Goal: Task Accomplishment & Management: Manage account settings

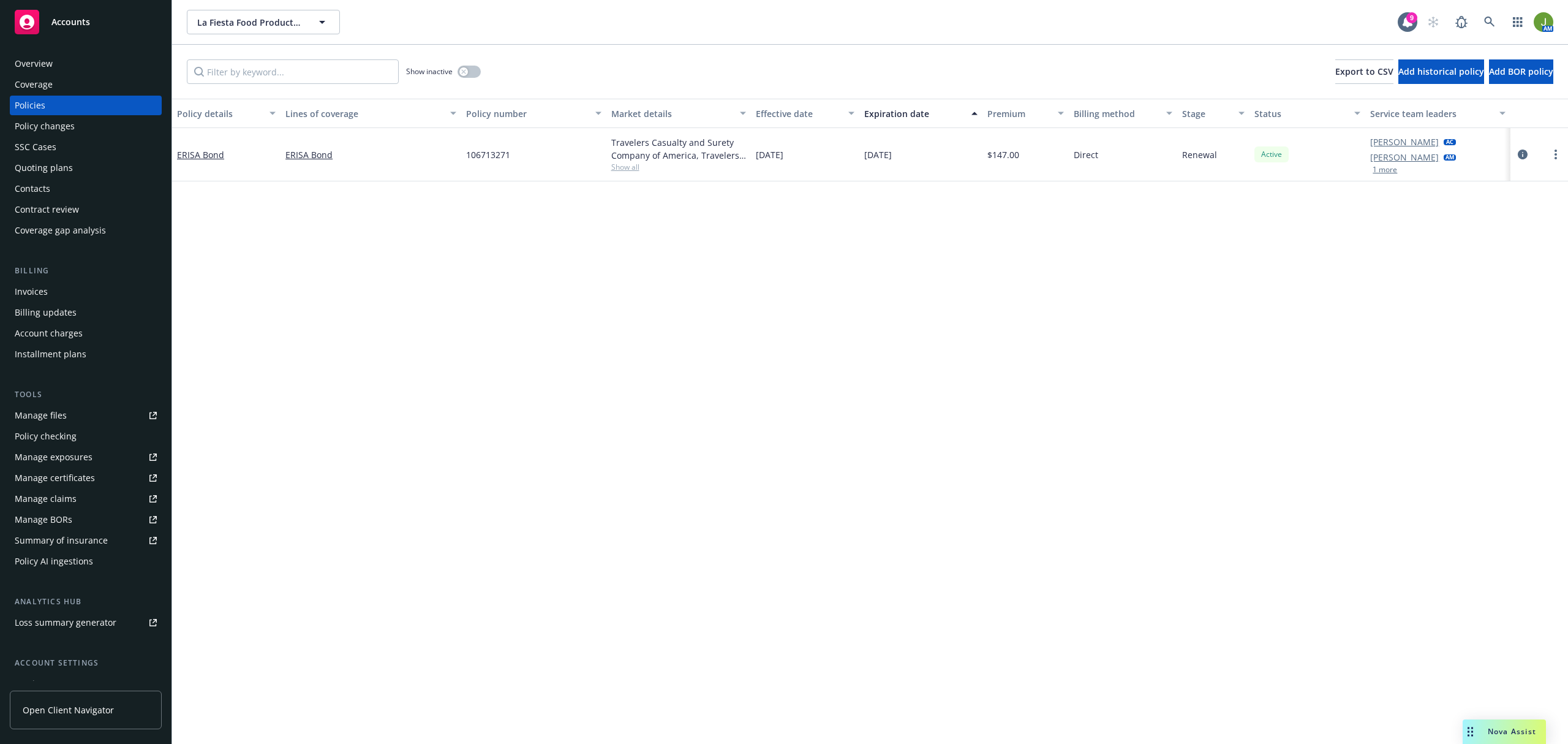
click at [81, 27] on span "Accounts" at bounding box center [71, 22] width 38 height 10
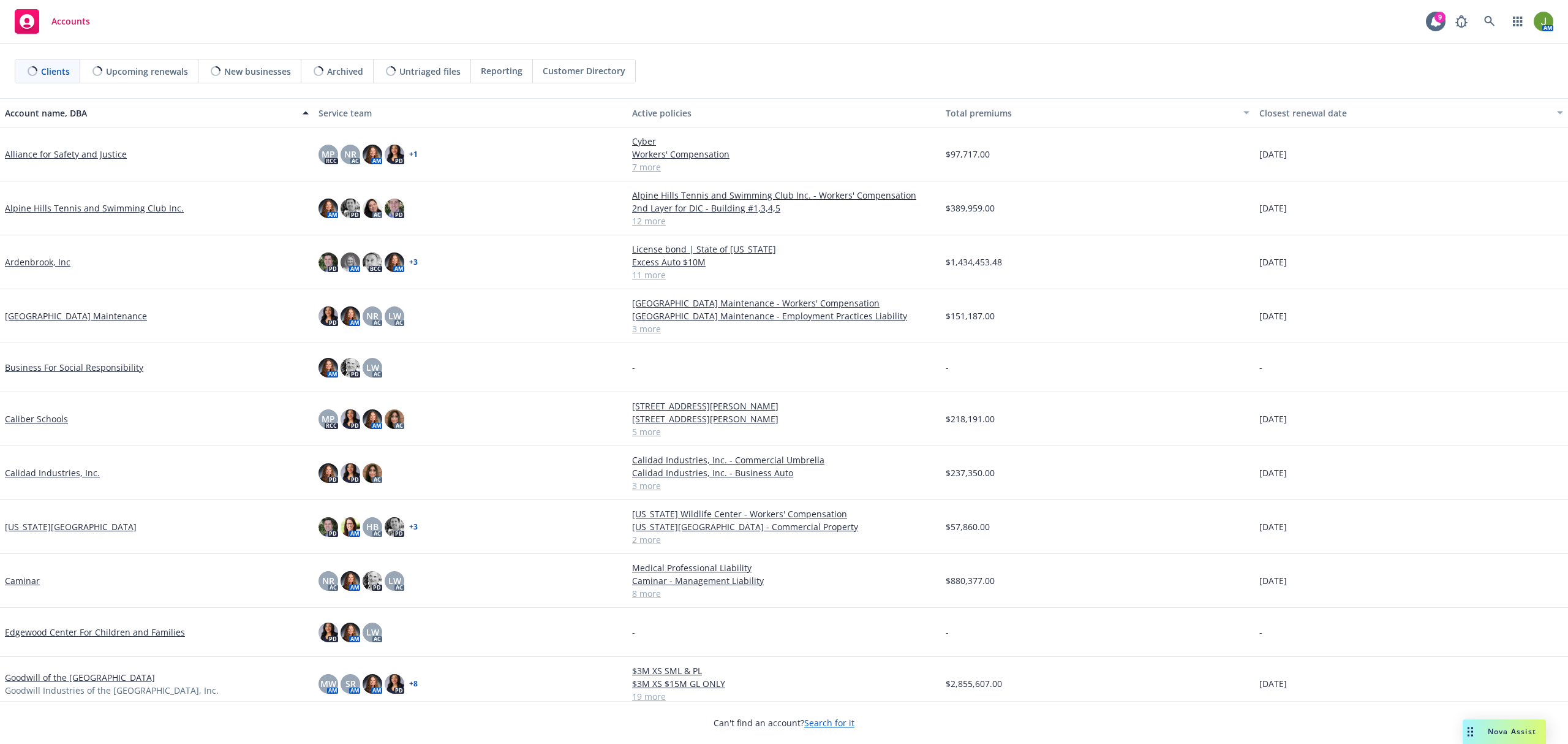
click at [109, 206] on link "Alpine Hills Tennis and Swimming Club Inc." at bounding box center [94, 208] width 179 height 13
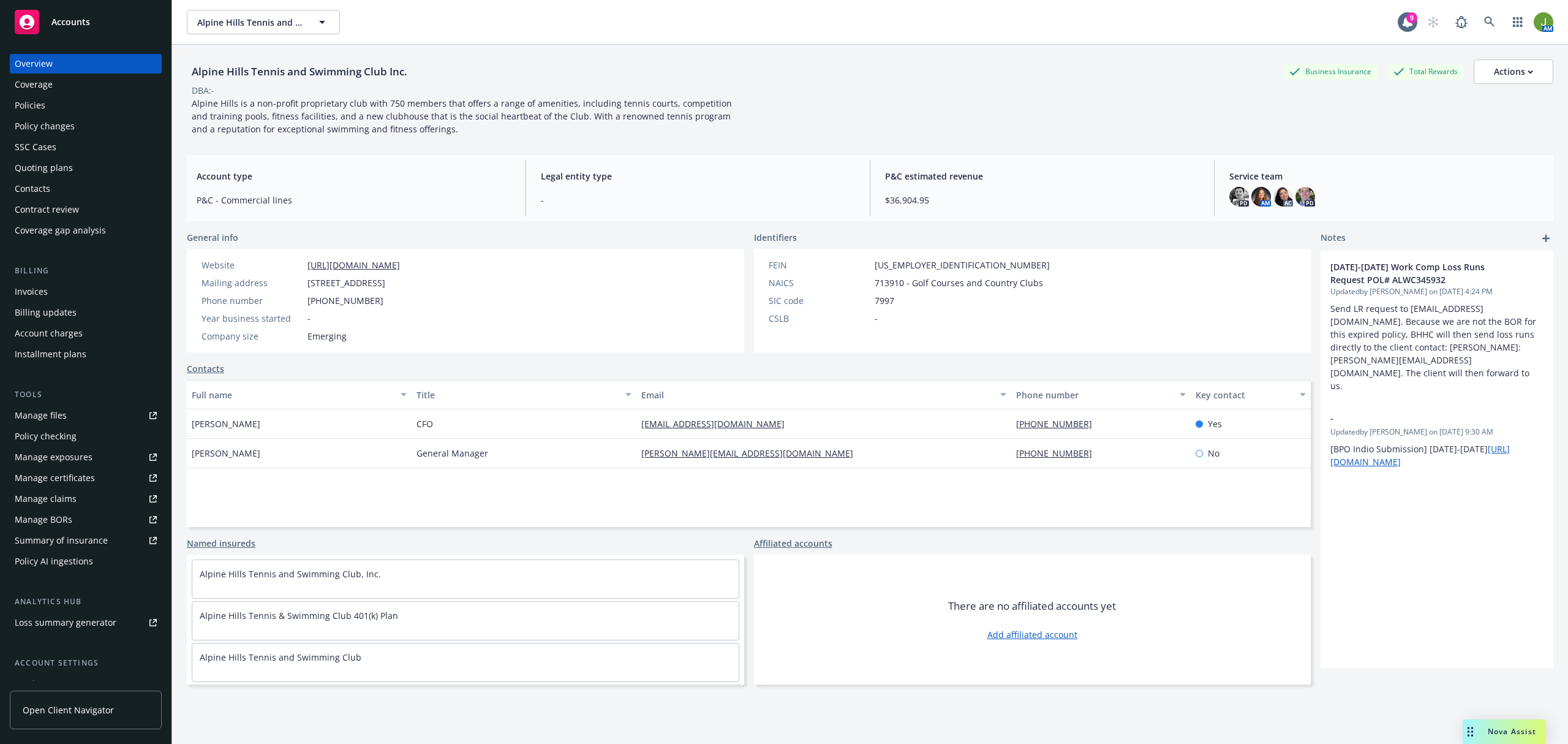
click at [90, 109] on div "Policies" at bounding box center [85, 106] width 142 height 19
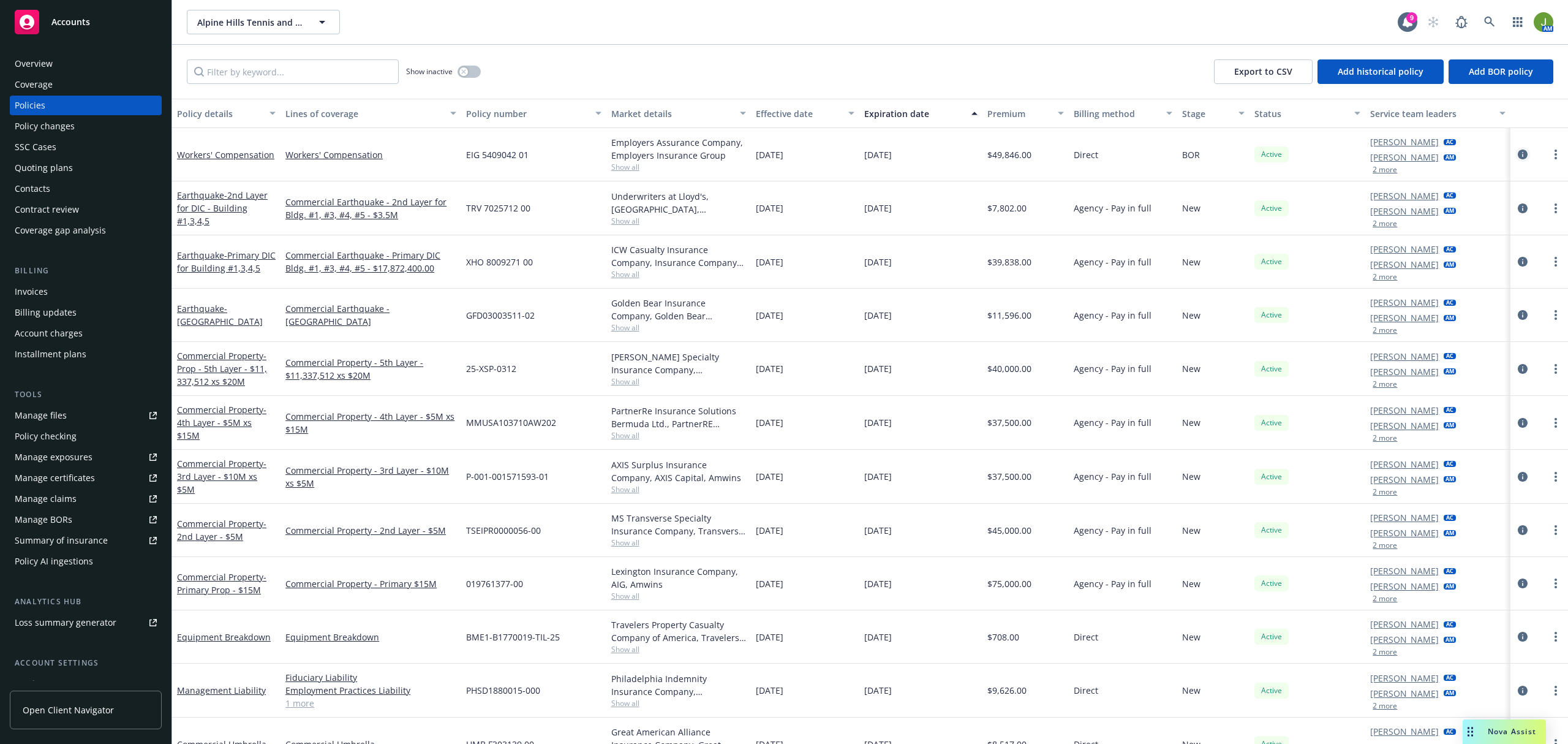
click at [1516, 160] on link "circleInformation" at bounding box center [1523, 154] width 15 height 15
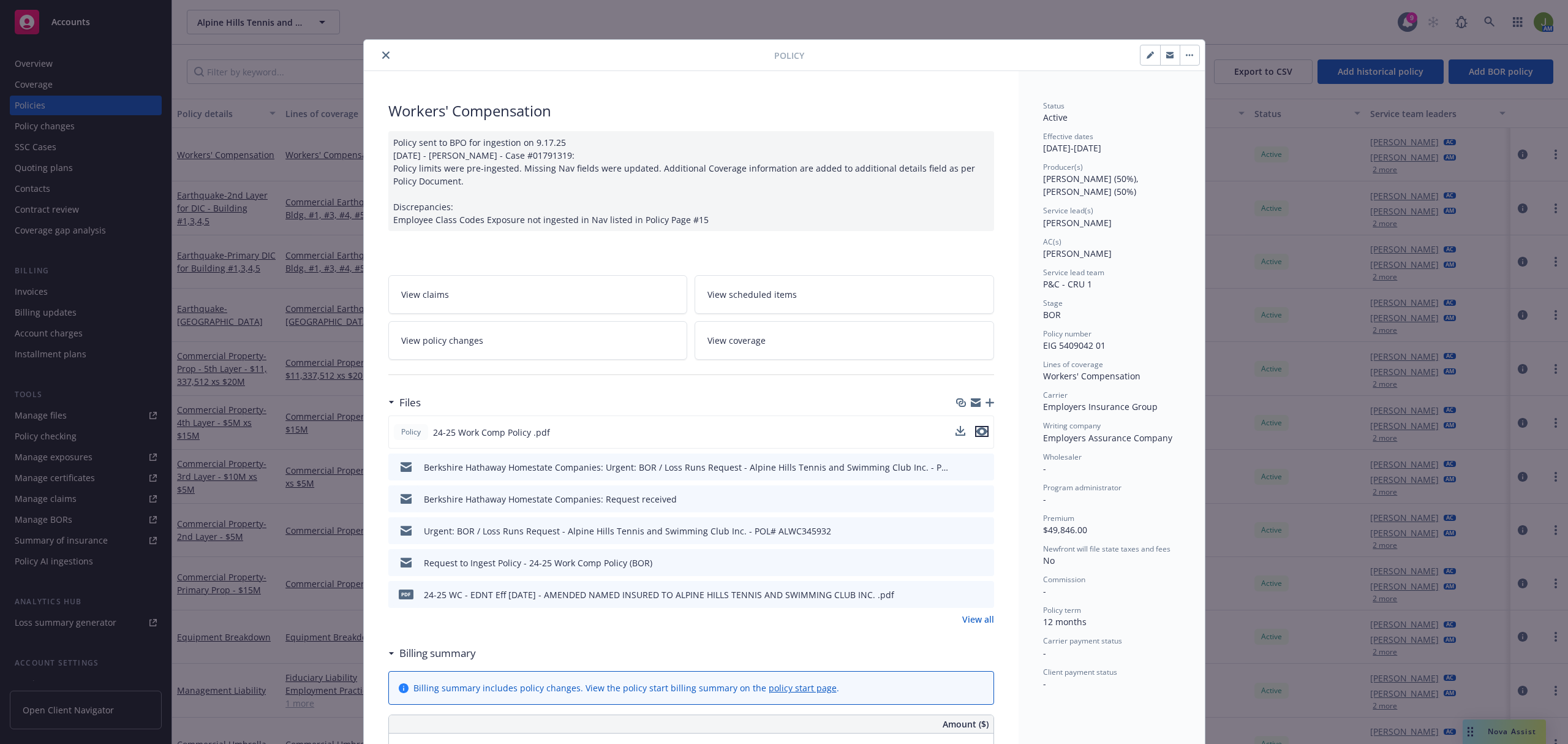
click at [977, 432] on icon "preview file" at bounding box center [982, 432] width 11 height 9
click at [510, 342] on link "View policy changes" at bounding box center [538, 340] width 300 height 38
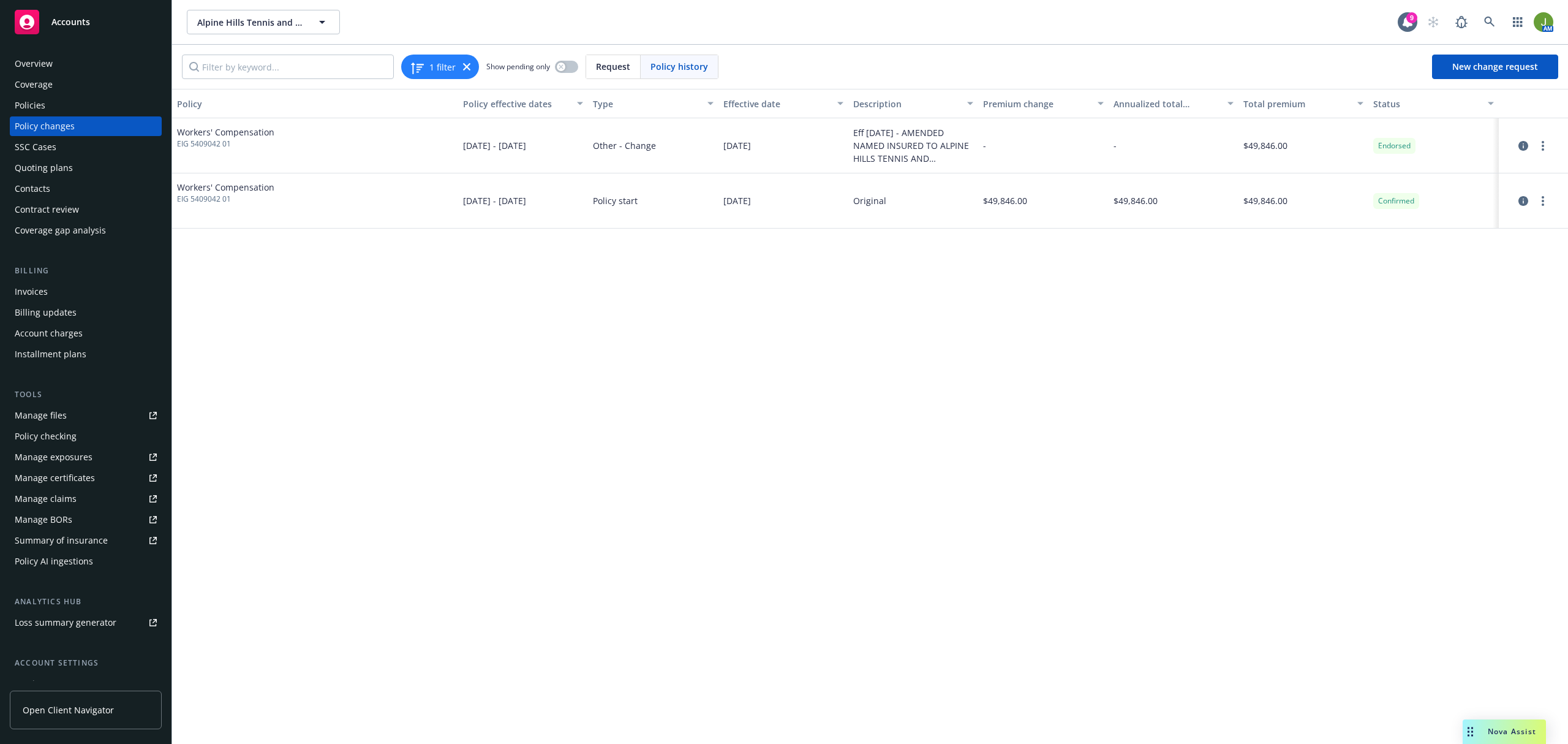
click at [44, 102] on div "Policies" at bounding box center [30, 106] width 31 height 19
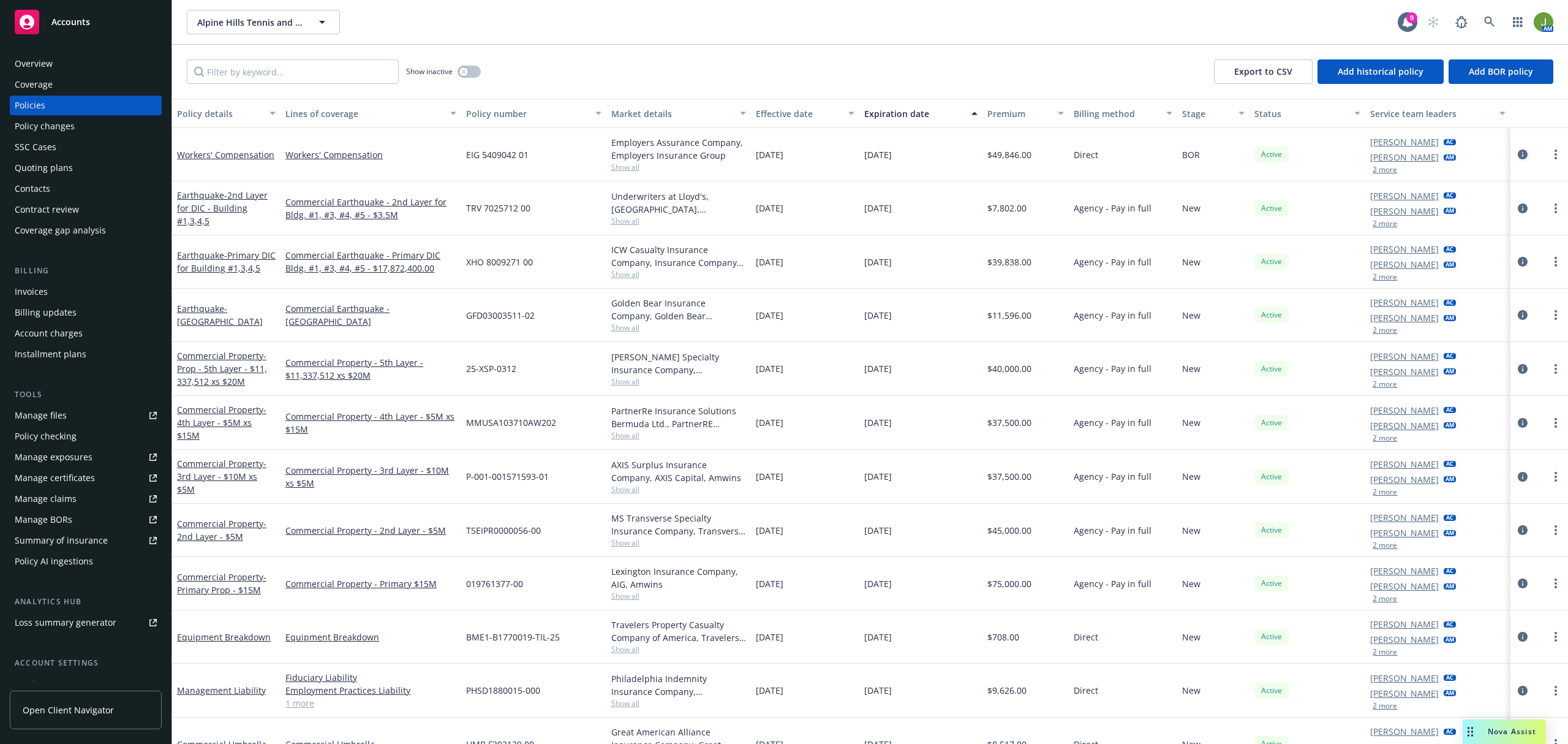
click at [1518, 154] on icon "circleInformation" at bounding box center [1523, 154] width 10 height 10
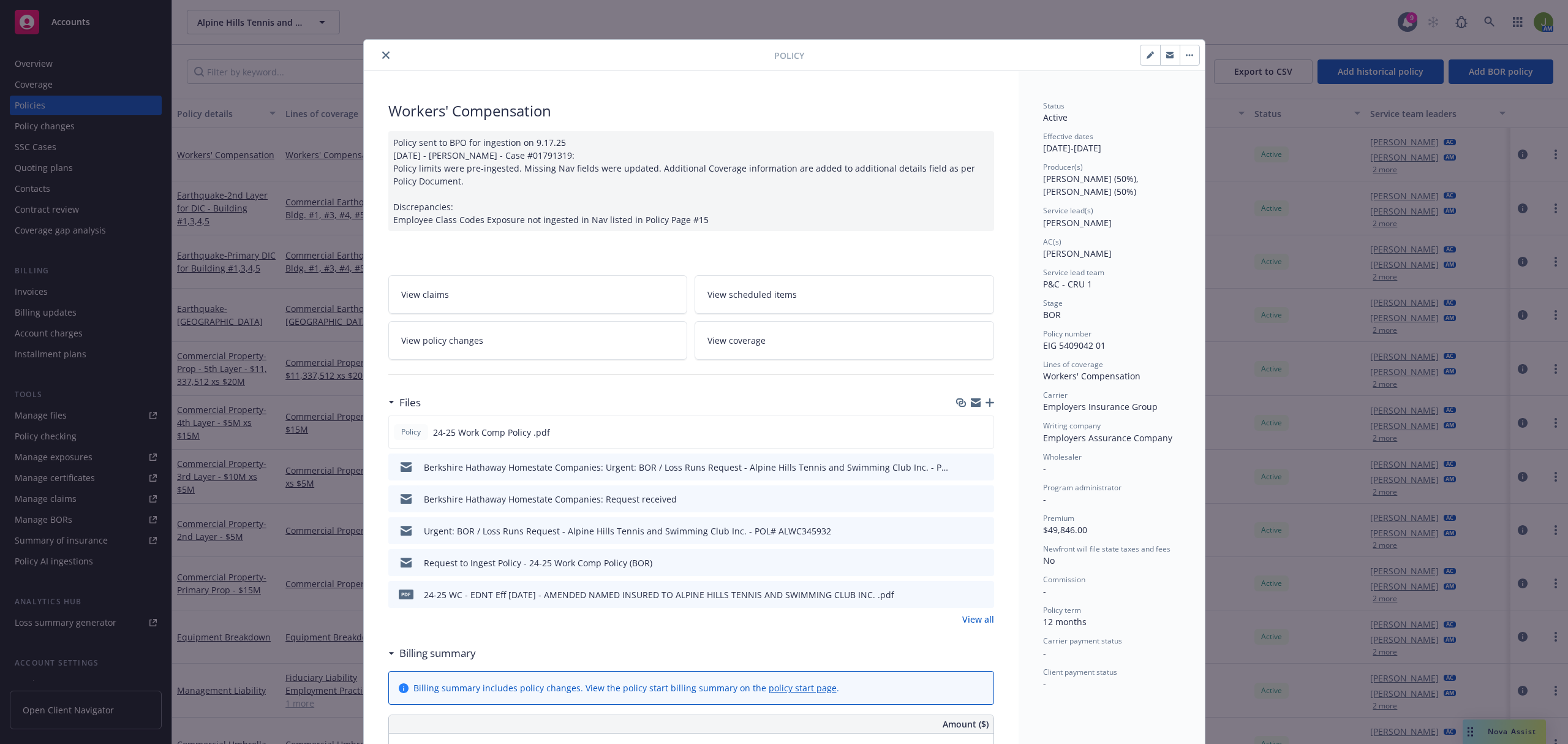
scroll to position [37, 0]
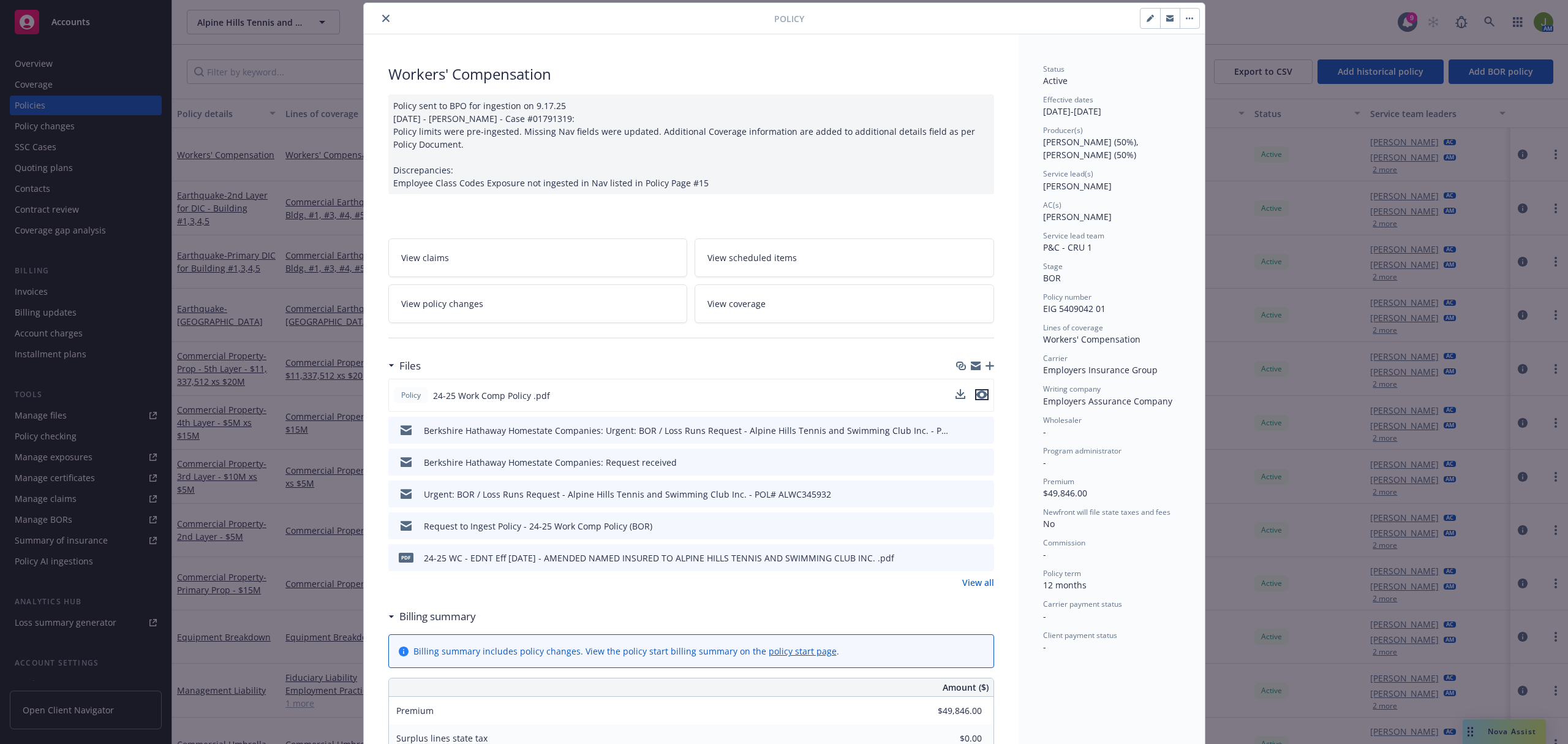
click at [979, 396] on icon "preview file" at bounding box center [982, 395] width 11 height 9
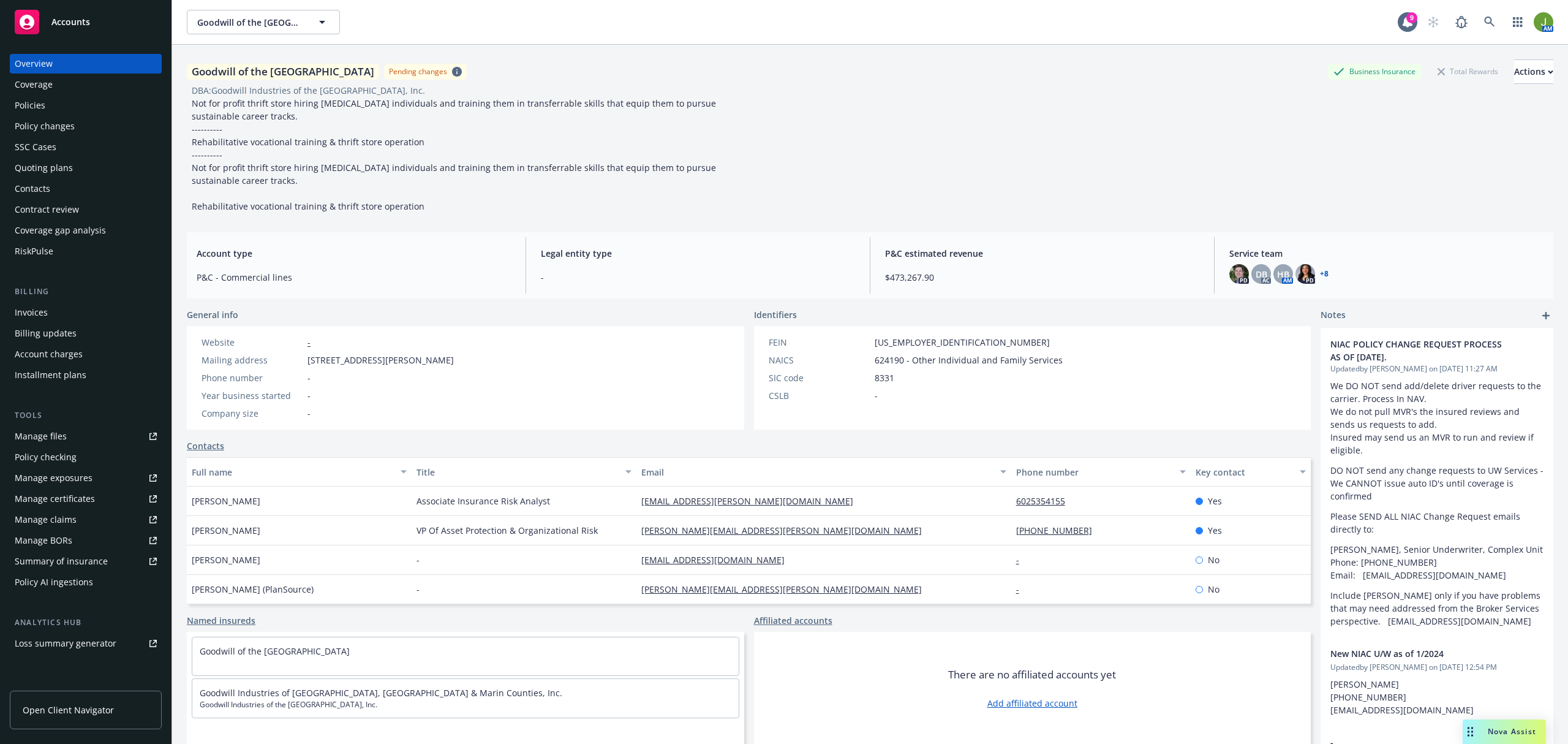
click at [55, 433] on div "Manage files" at bounding box center [41, 436] width 52 height 19
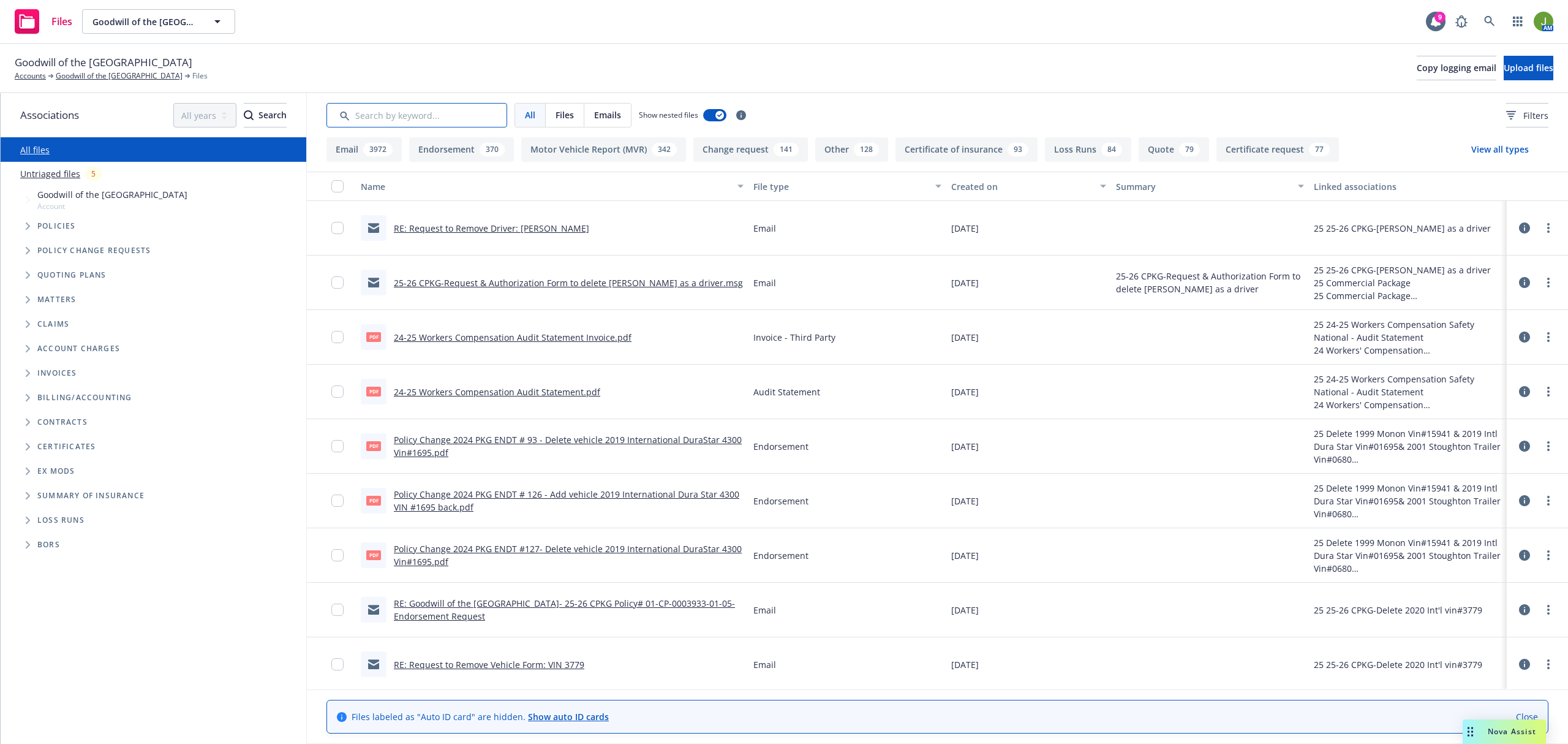
click at [417, 119] on input "Search by keyword..." at bounding box center [416, 115] width 181 height 24
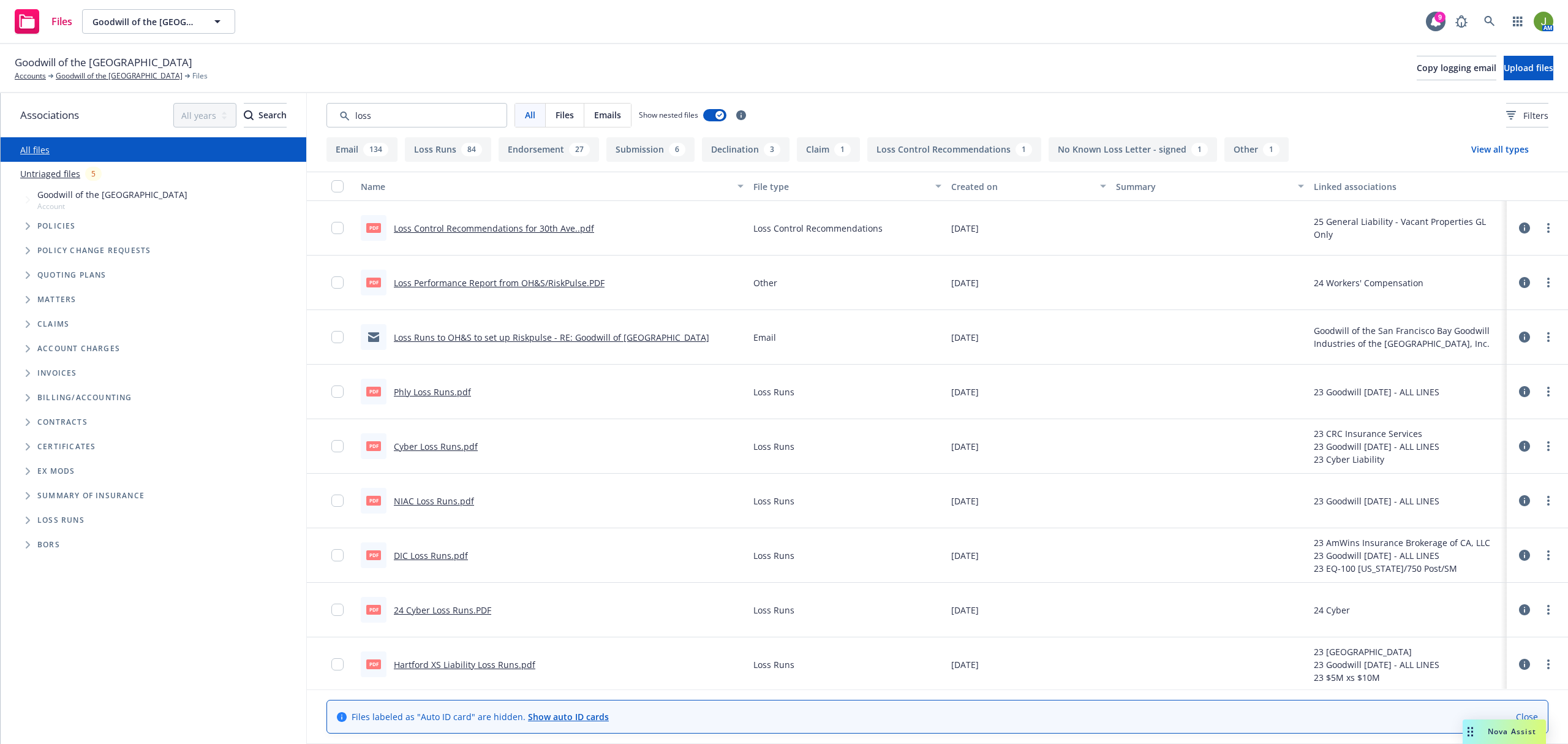
click at [962, 182] on div "Created on" at bounding box center [1022, 187] width 141 height 13
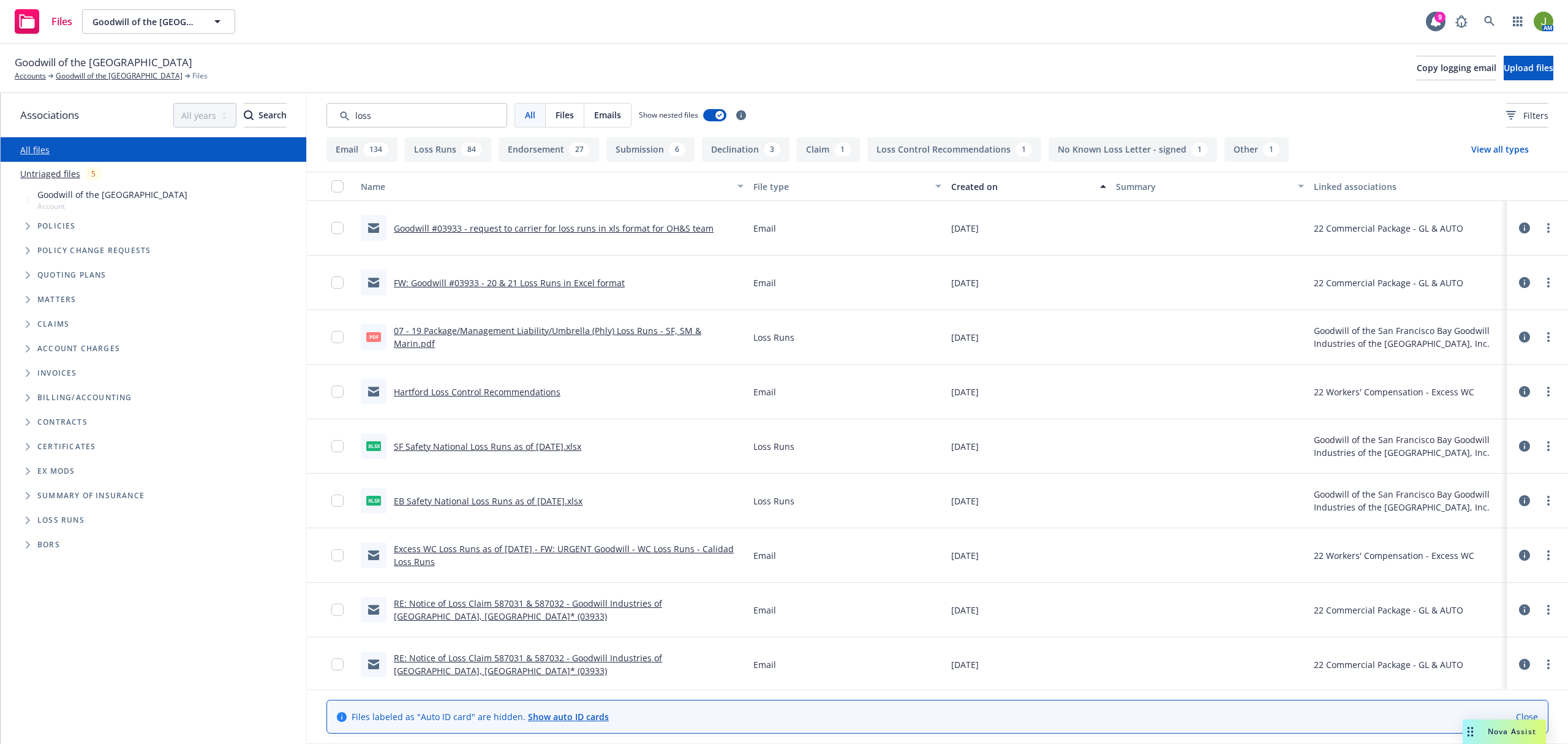
click at [962, 182] on div "Created on" at bounding box center [1022, 187] width 141 height 13
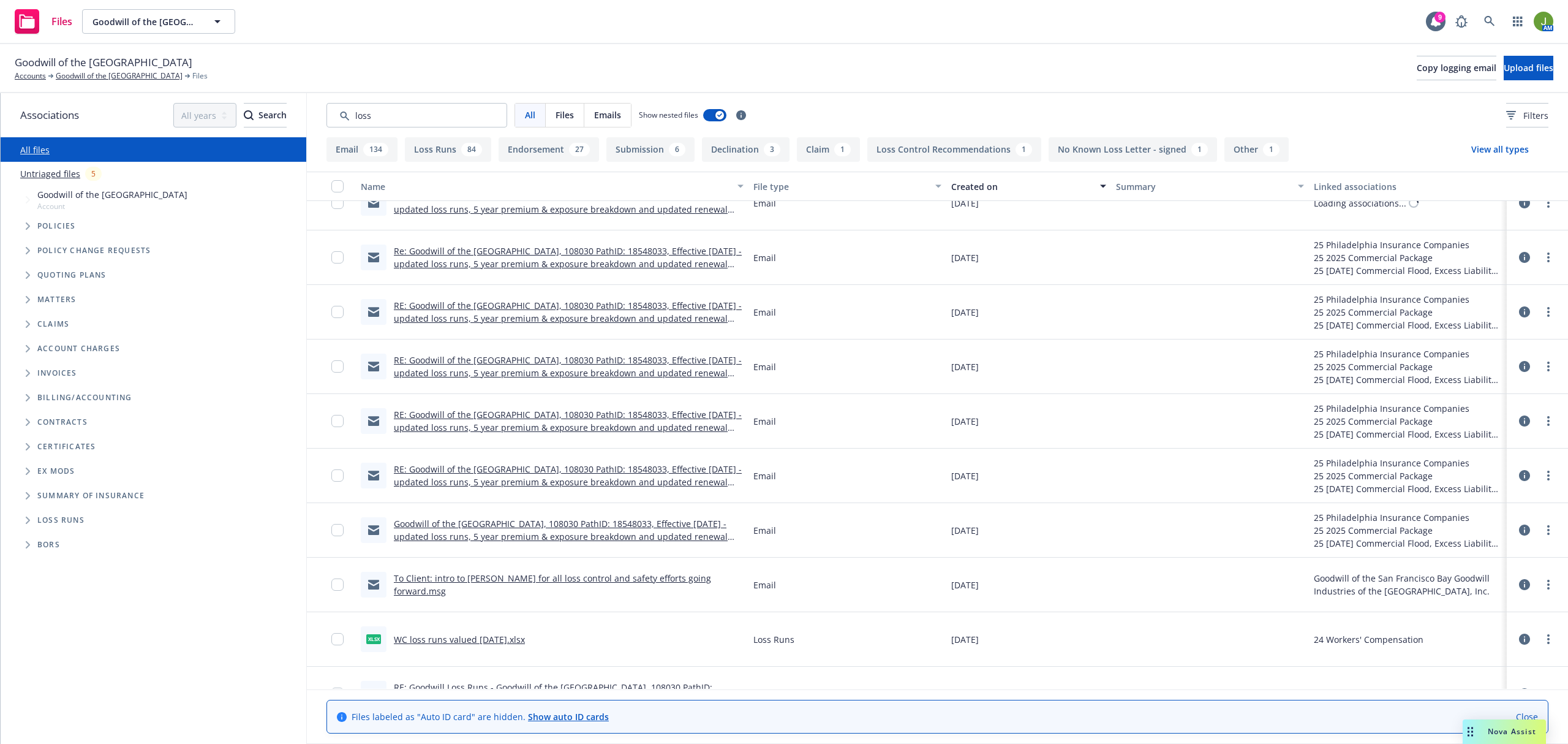
scroll to position [1061, 0]
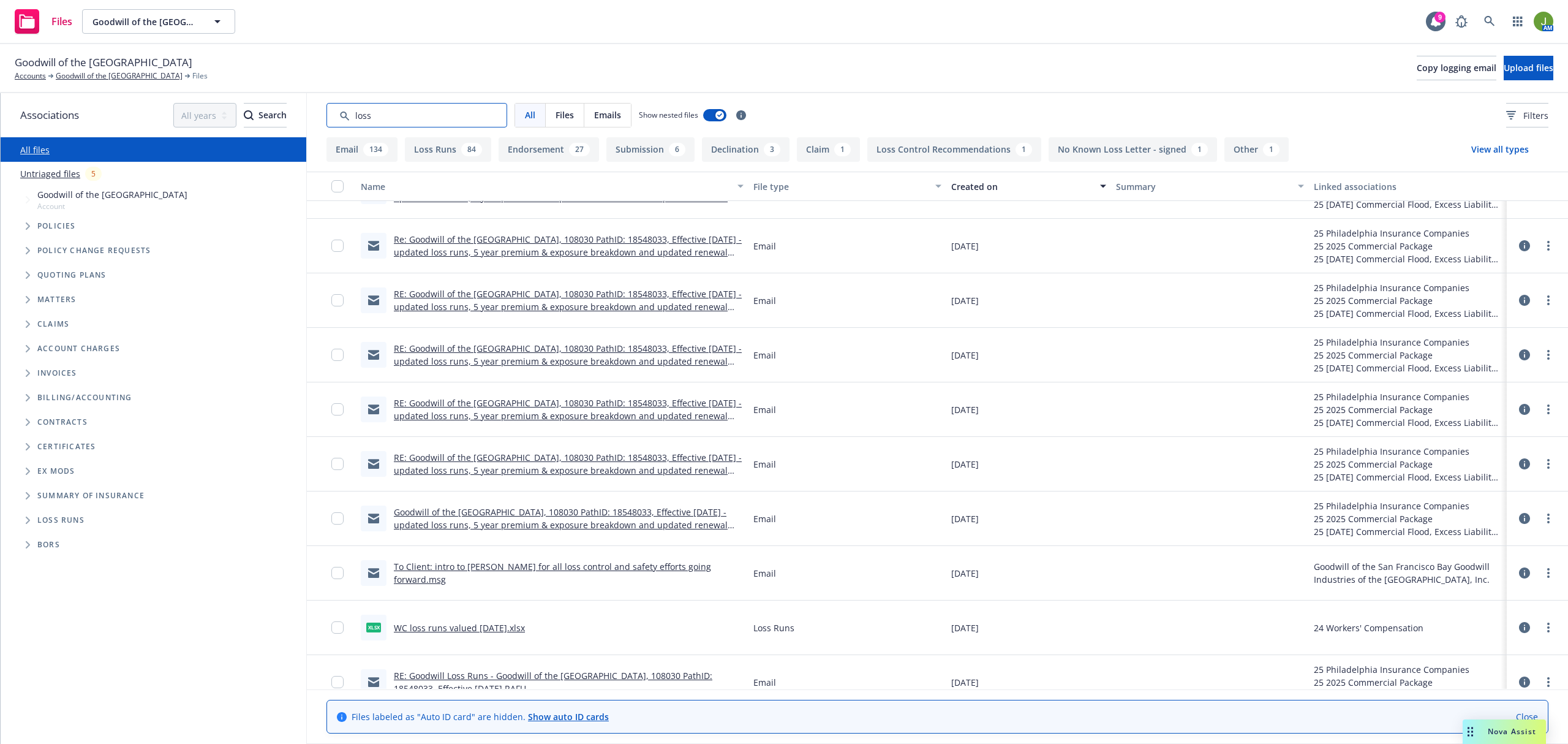
click at [403, 115] on input "Search by keyword..." at bounding box center [416, 115] width 181 height 24
type input "loss runs"
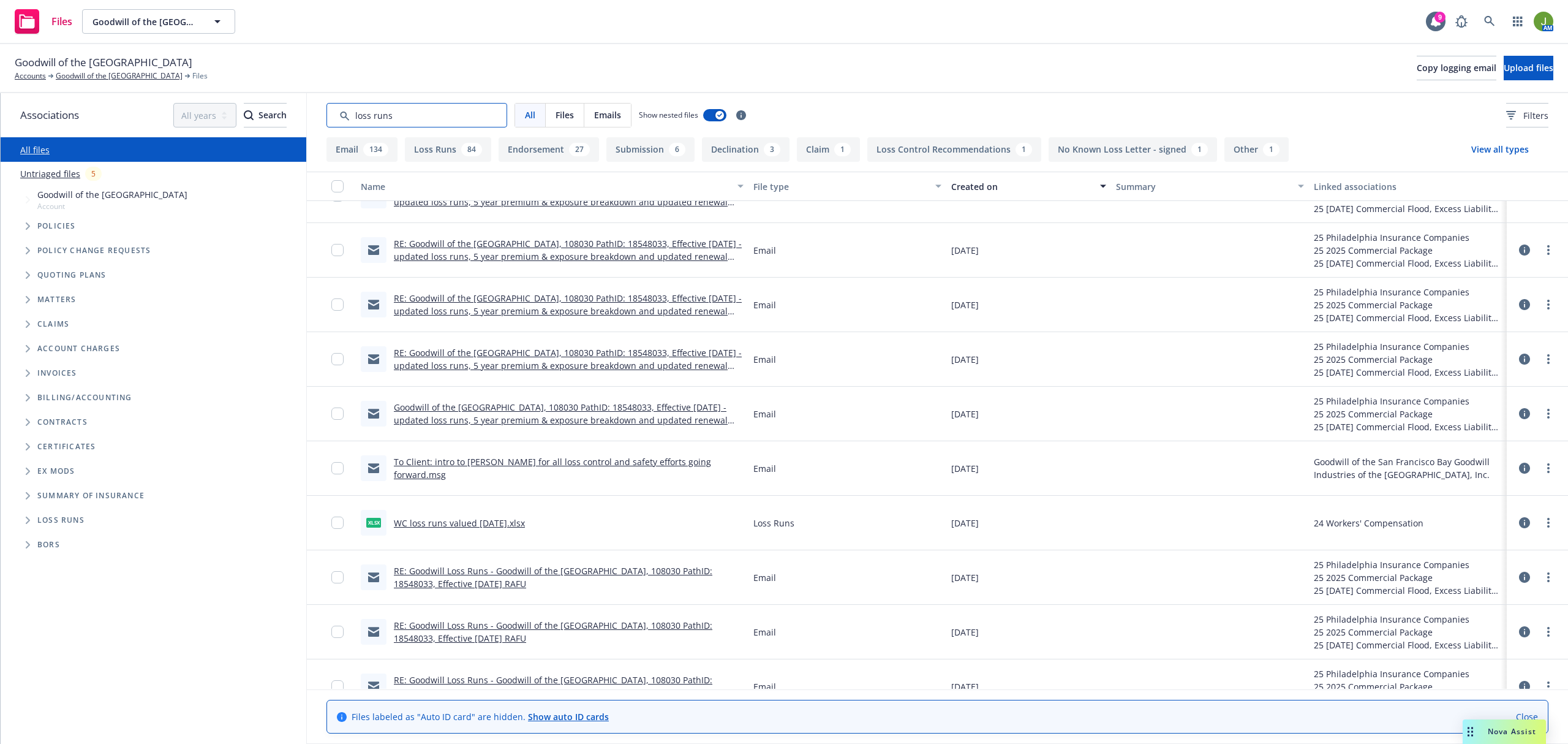
scroll to position [1225, 0]
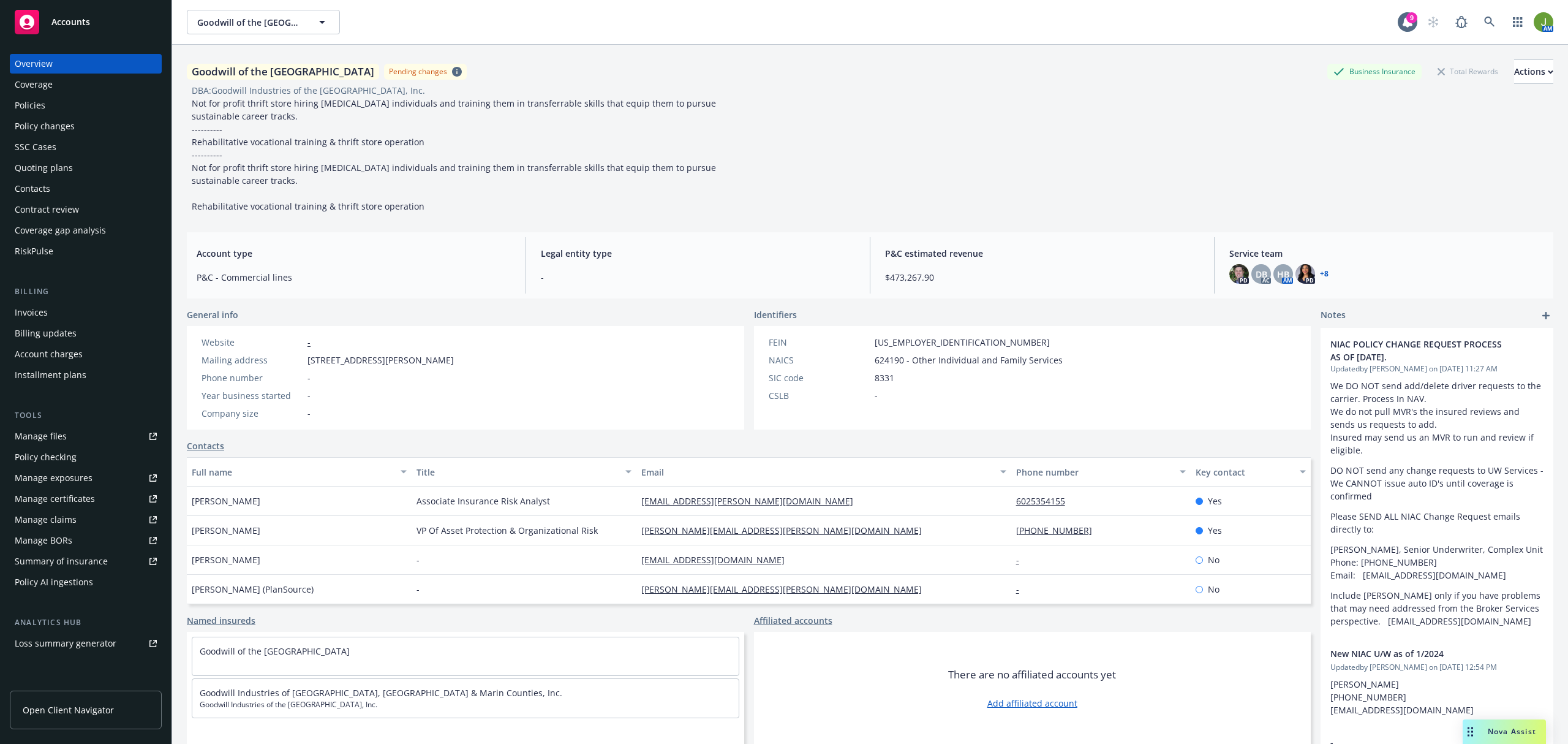
click at [37, 116] on div "Policy changes" at bounding box center [44, 126] width 60 height 19
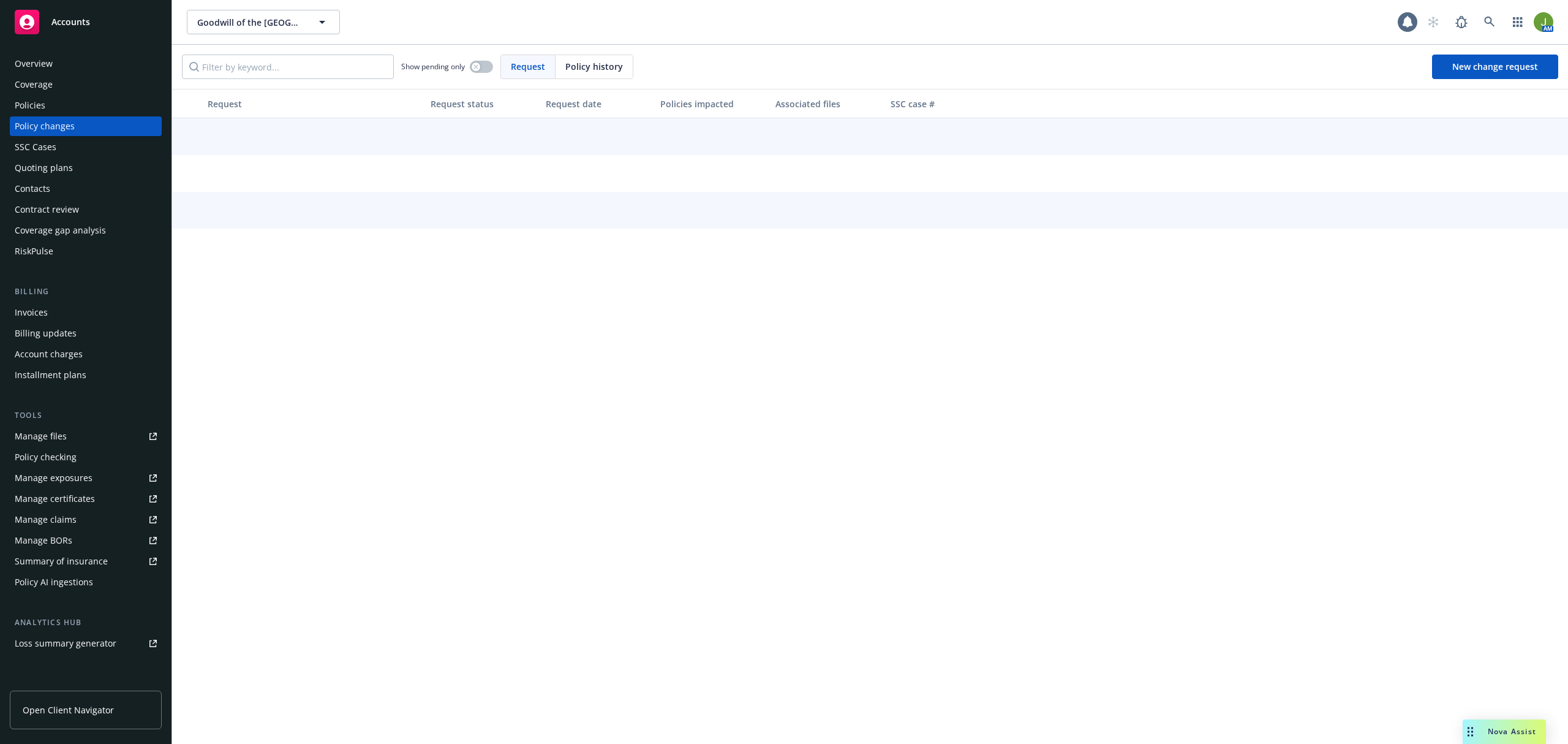
click at [35, 104] on div "Policies" at bounding box center [30, 106] width 31 height 19
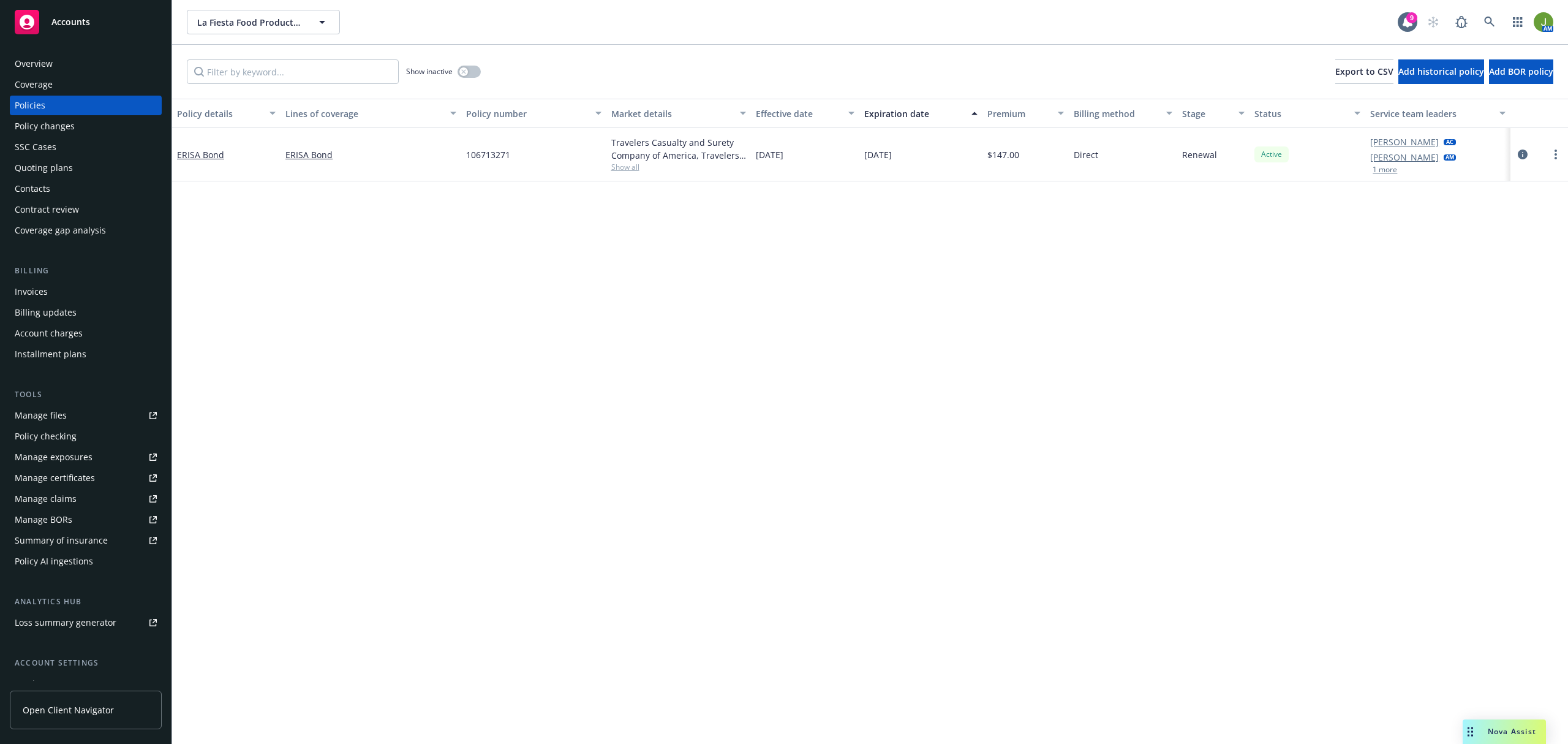
click at [54, 422] on div "Manage files" at bounding box center [41, 415] width 52 height 19
drag, startPoint x: 346, startPoint y: 90, endPoint x: 324, endPoint y: 73, distance: 27.8
click at [329, 81] on div "Show inactive Export to CSV Add historical policy Add BOR policy" at bounding box center [869, 72] width 1396 height 54
click at [324, 72] on input "Filter by keyword..." at bounding box center [292, 72] width 212 height 24
type input "2024"
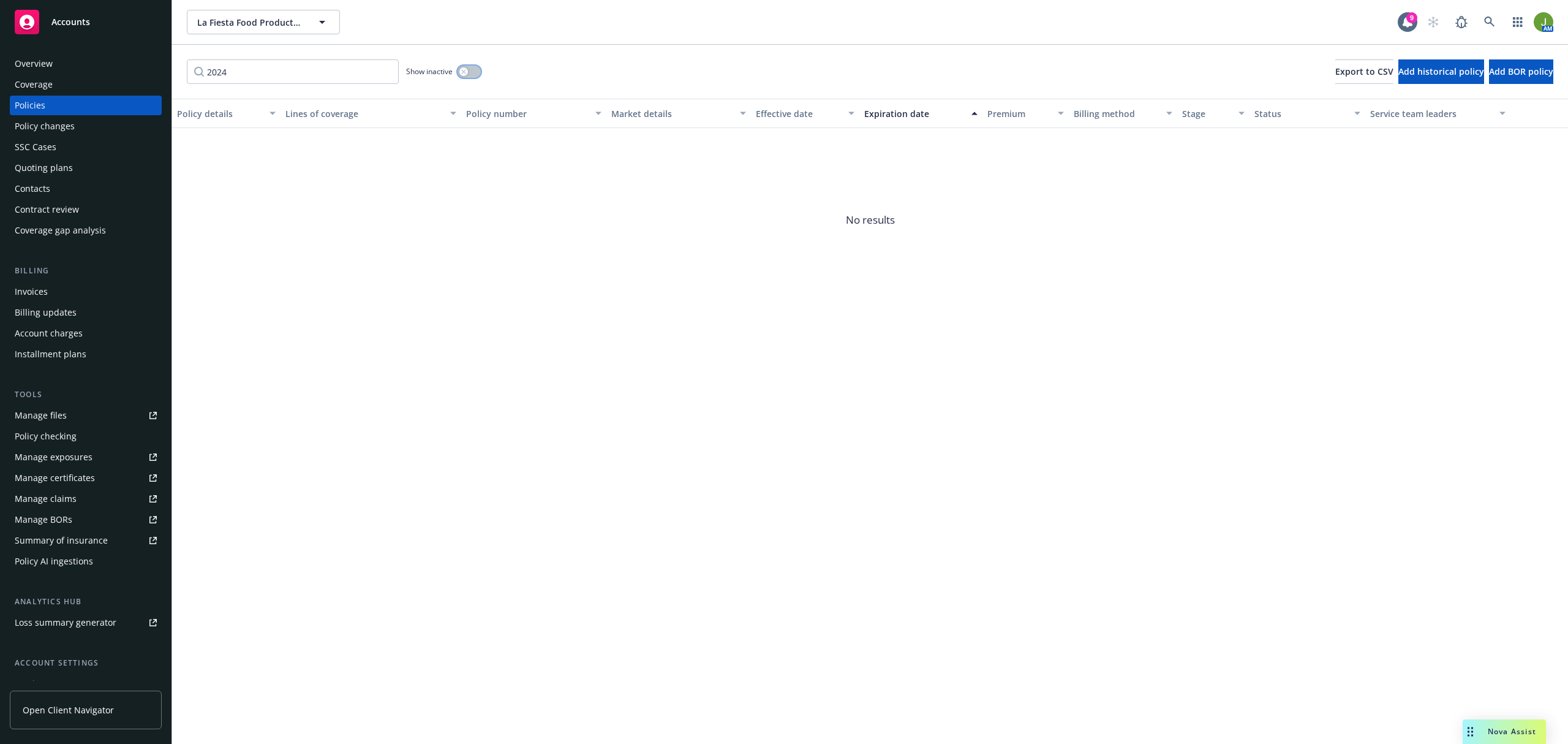
click at [463, 76] on div "button" at bounding box center [464, 72] width 9 height 9
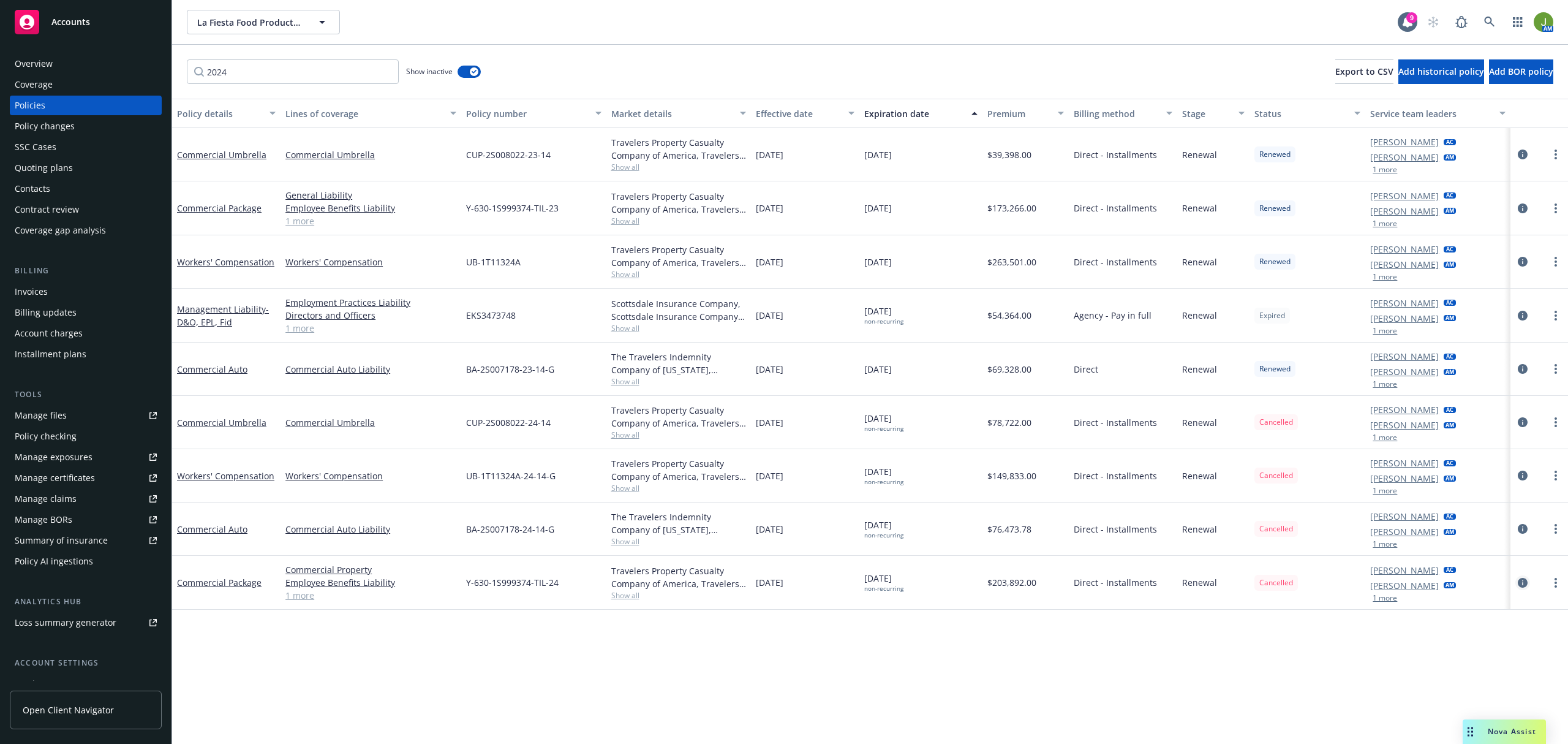
click at [1521, 584] on icon "circleInformation" at bounding box center [1523, 582] width 10 height 10
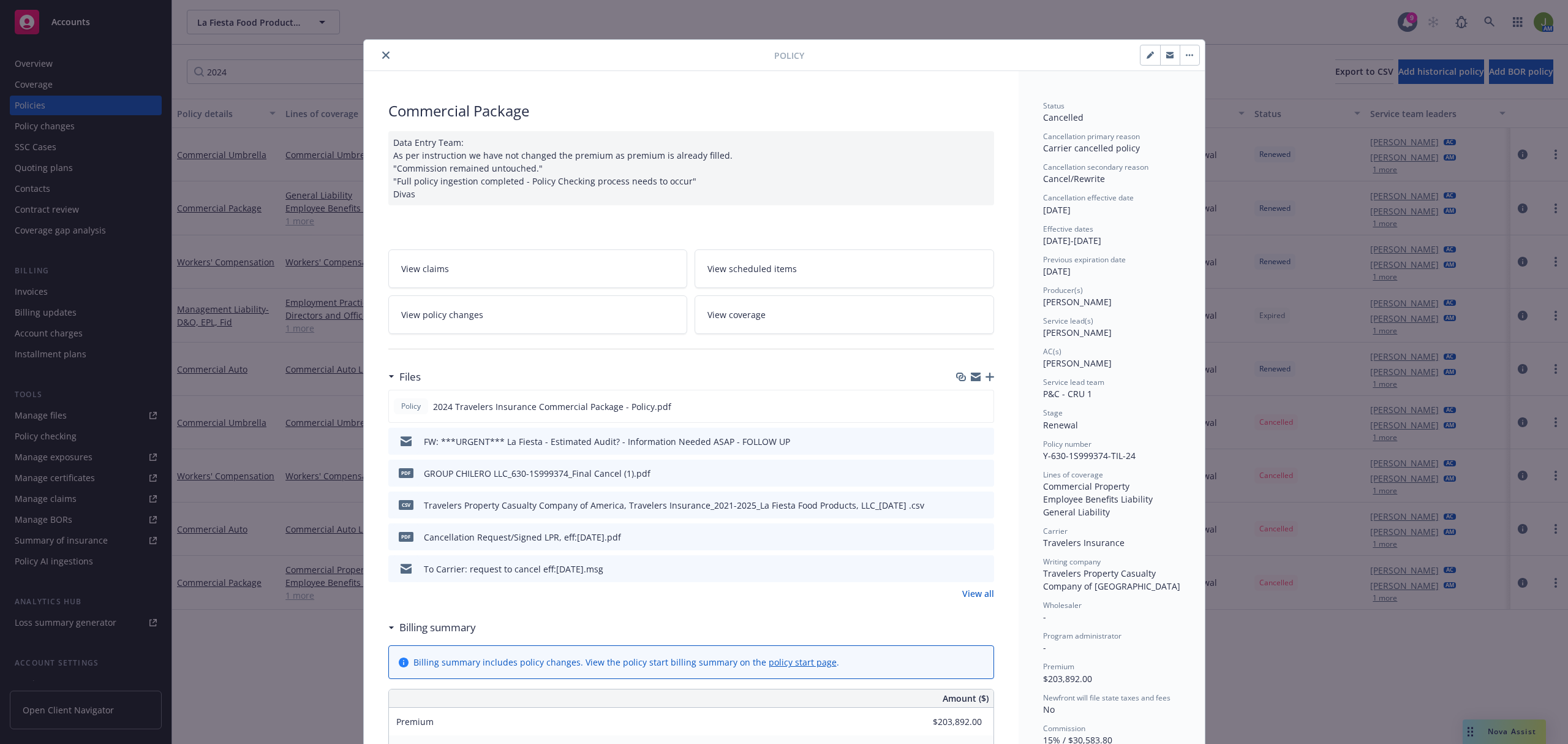
click at [978, 474] on icon "preview file" at bounding box center [983, 473] width 11 height 9
click at [978, 502] on icon "preview file" at bounding box center [983, 504] width 11 height 9
click at [978, 593] on link "View all" at bounding box center [978, 593] width 32 height 13
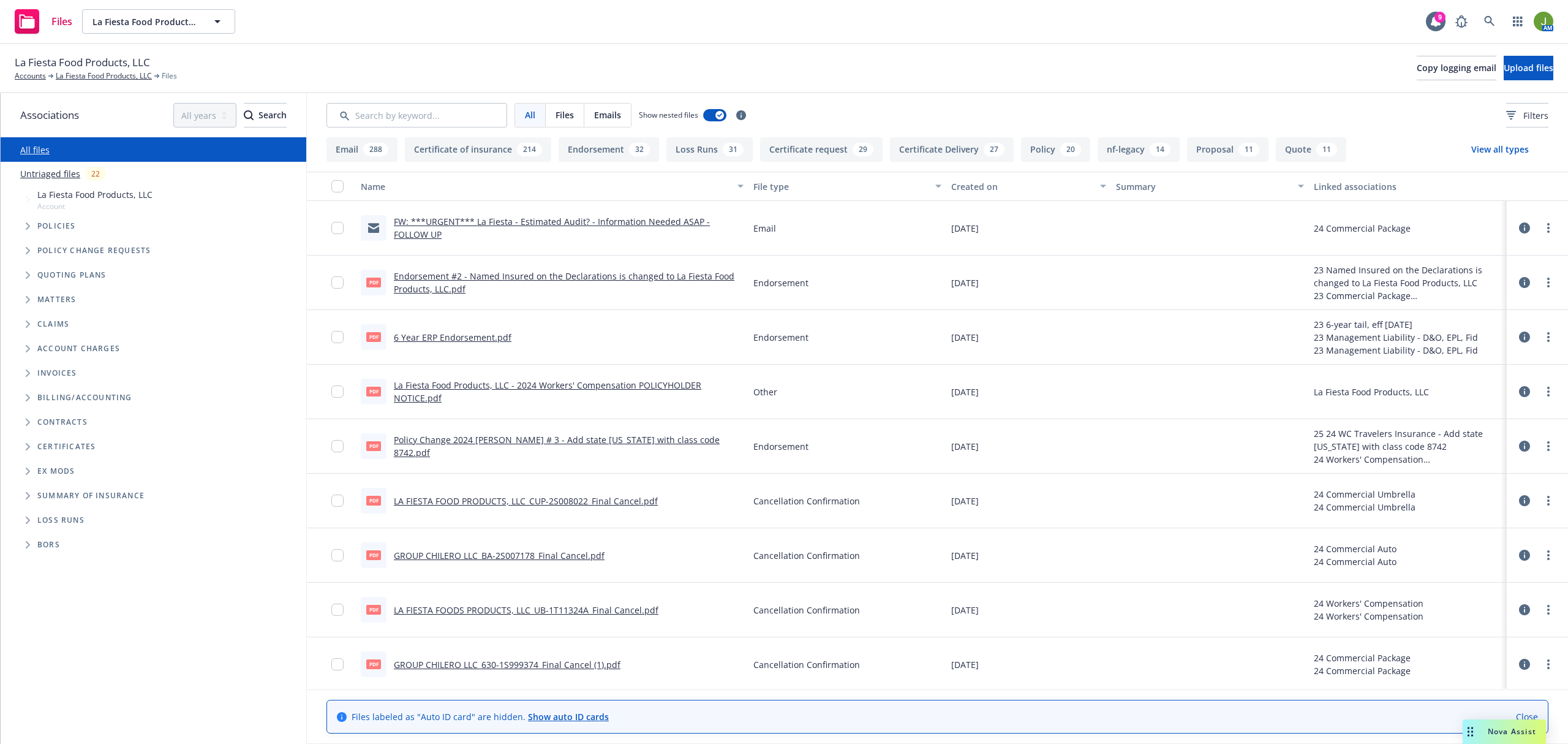
click at [494, 223] on link "FW: ***URGENT*** La Fiesta - Estimated Audit? - Information Needed ASAP - FOLLO…" at bounding box center [552, 228] width 317 height 24
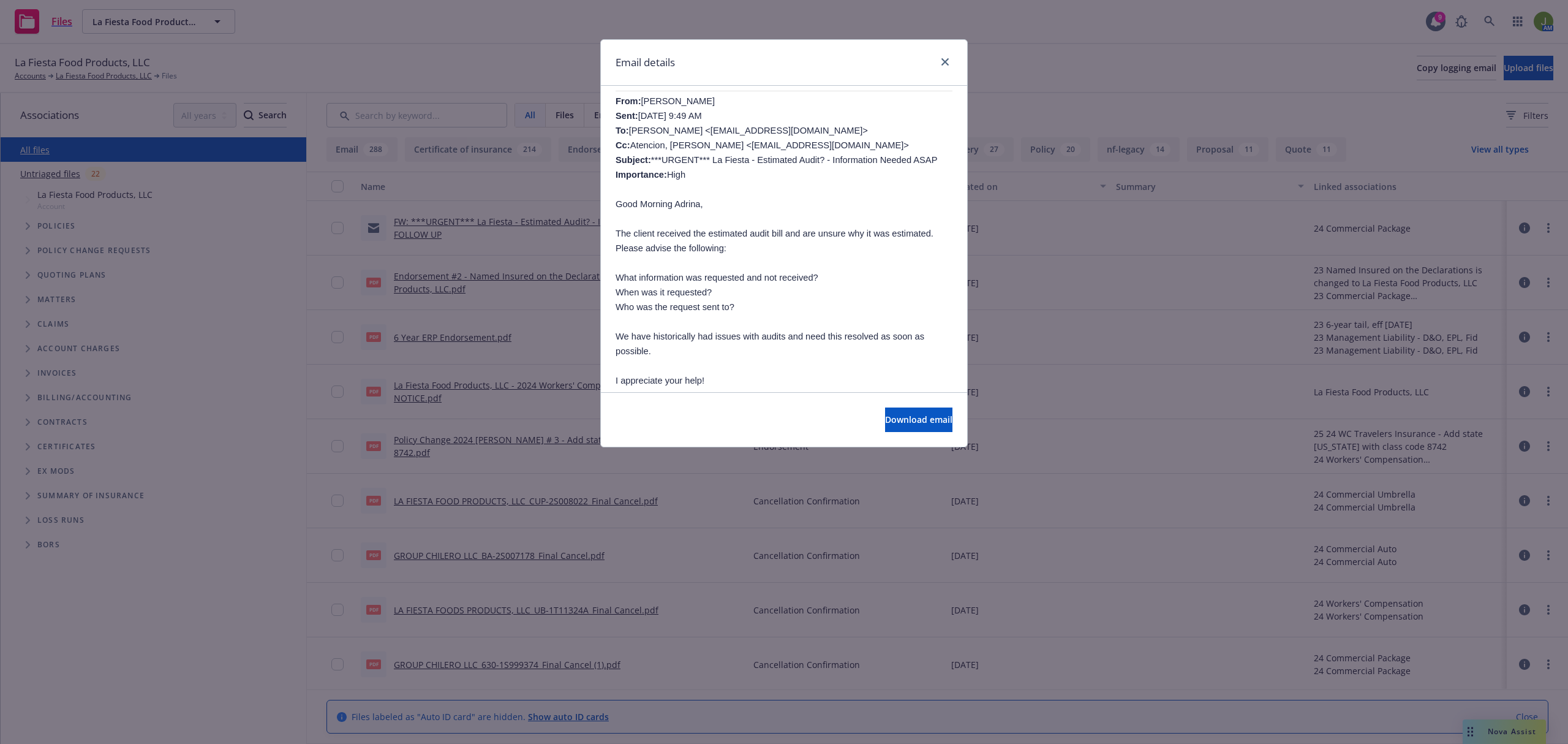
scroll to position [408, 0]
click at [952, 61] on div "Email details" at bounding box center [784, 63] width 366 height 46
click at [946, 60] on icon "close" at bounding box center [945, 62] width 7 height 7
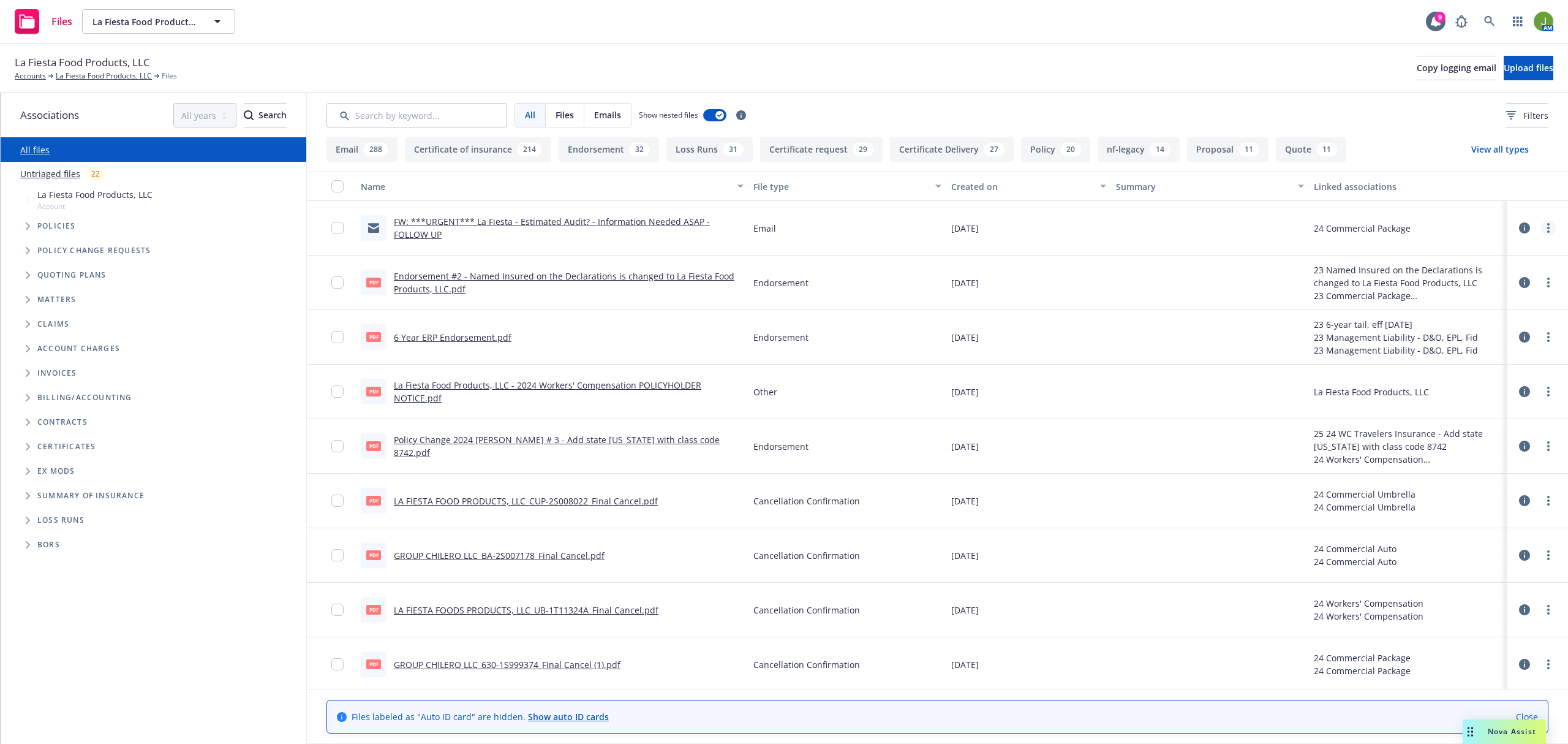
click at [1542, 223] on link "more" at bounding box center [1549, 228] width 15 height 15
click at [1498, 273] on link "Download" at bounding box center [1483, 278] width 122 height 24
click at [468, 113] on input "Search by keyword..." at bounding box center [416, 115] width 181 height 24
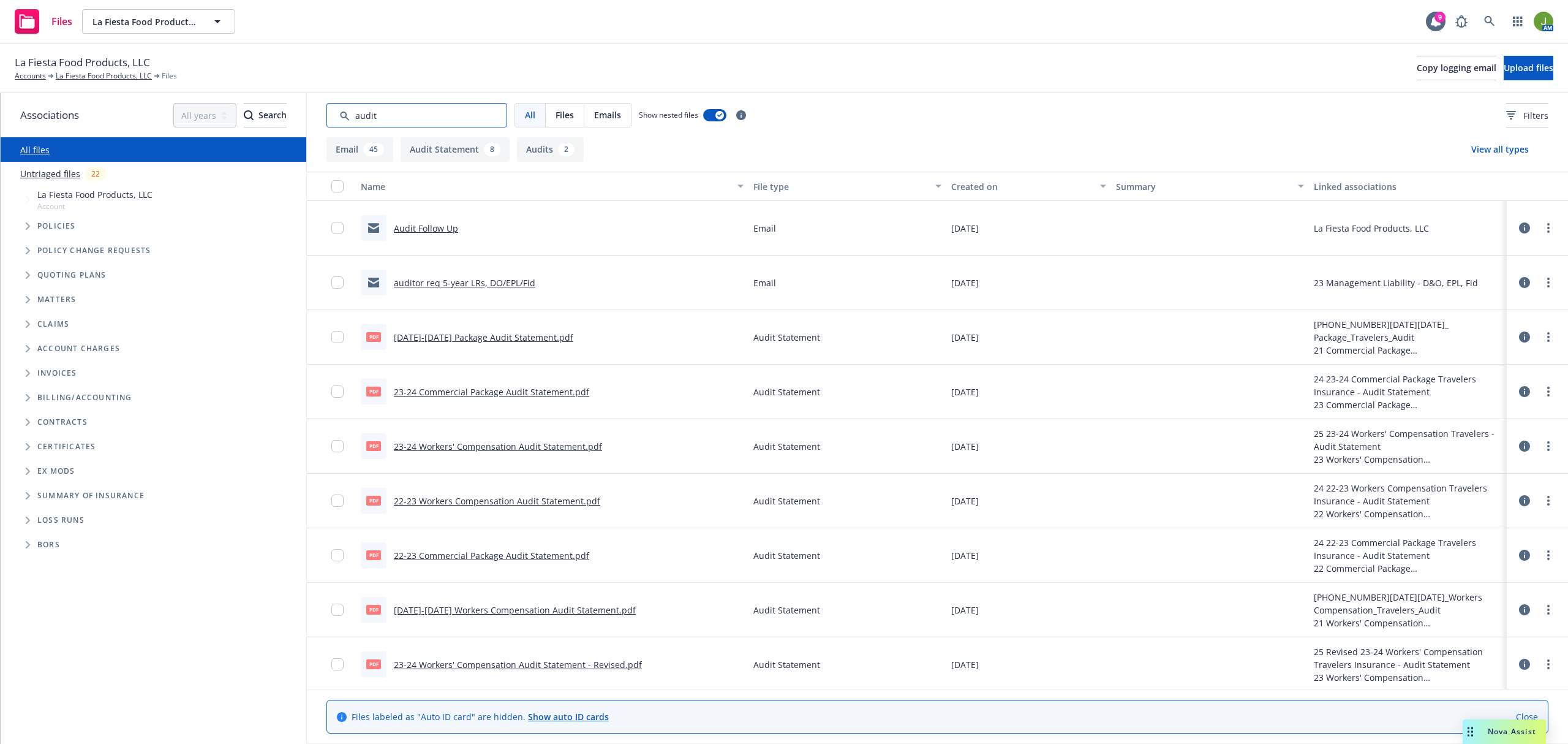
type input "audit"
click at [780, 189] on div "File type" at bounding box center [841, 187] width 174 height 13
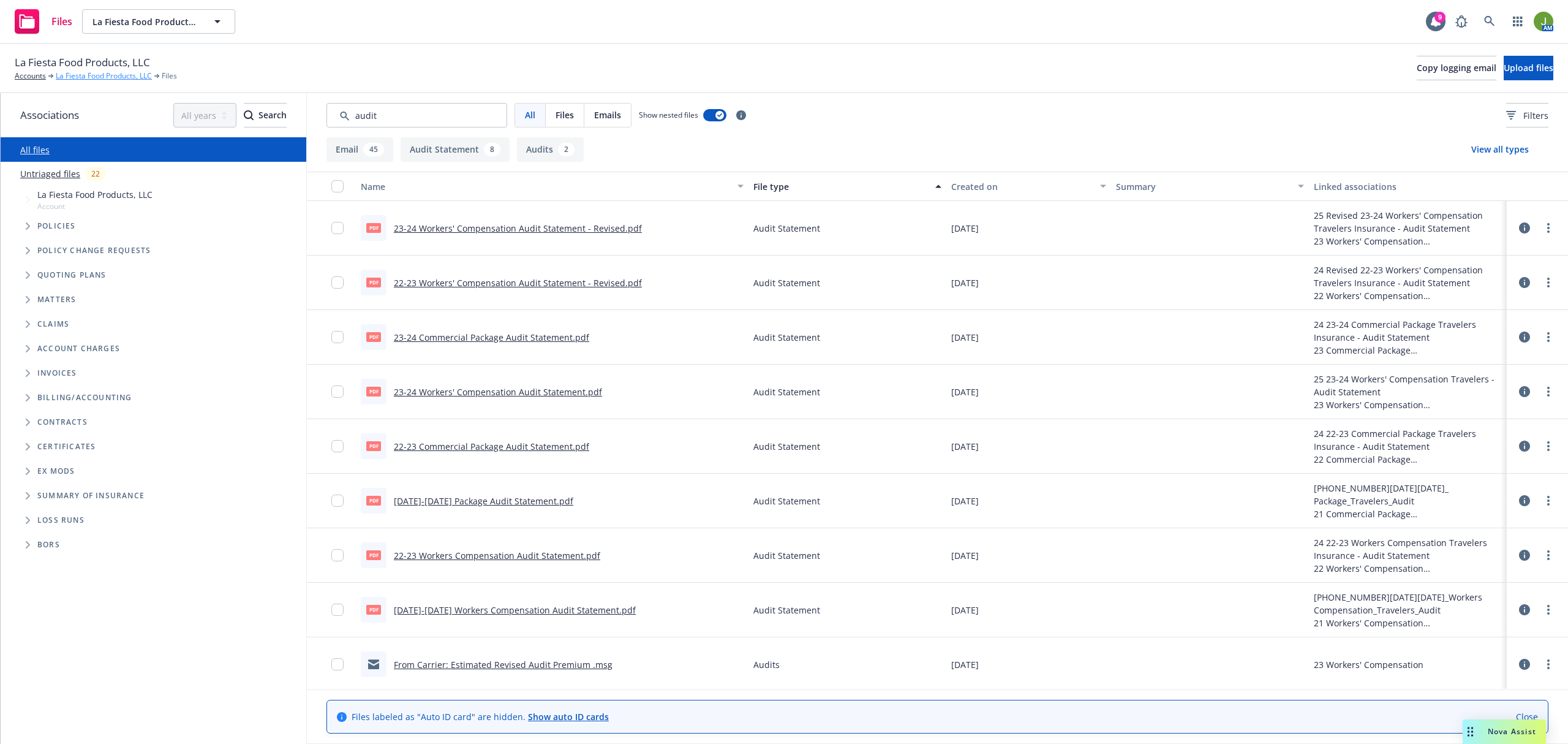
click at [114, 76] on link "La Fiesta Food Products, LLC" at bounding box center [104, 76] width 96 height 11
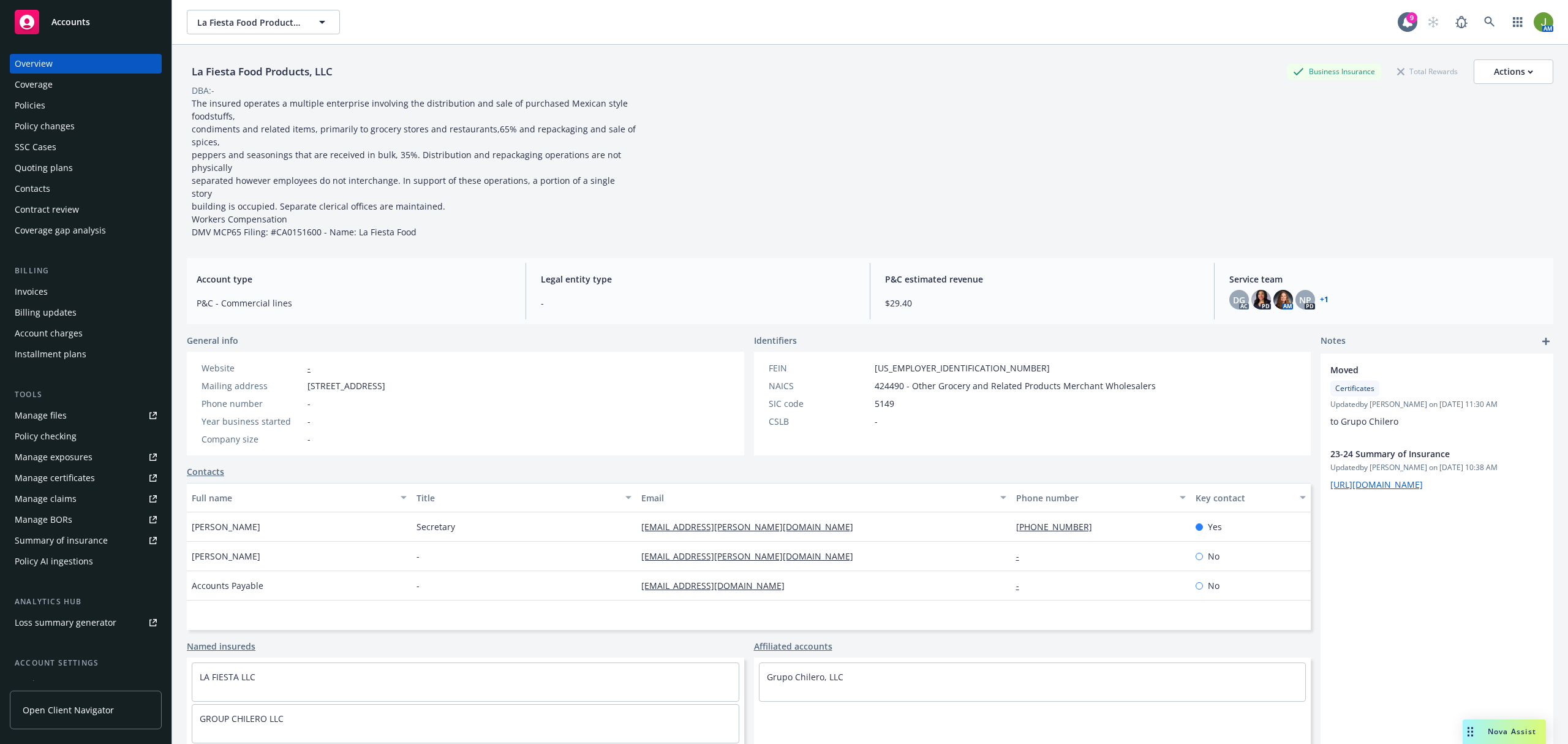
click at [55, 113] on div "Policies" at bounding box center [85, 106] width 142 height 19
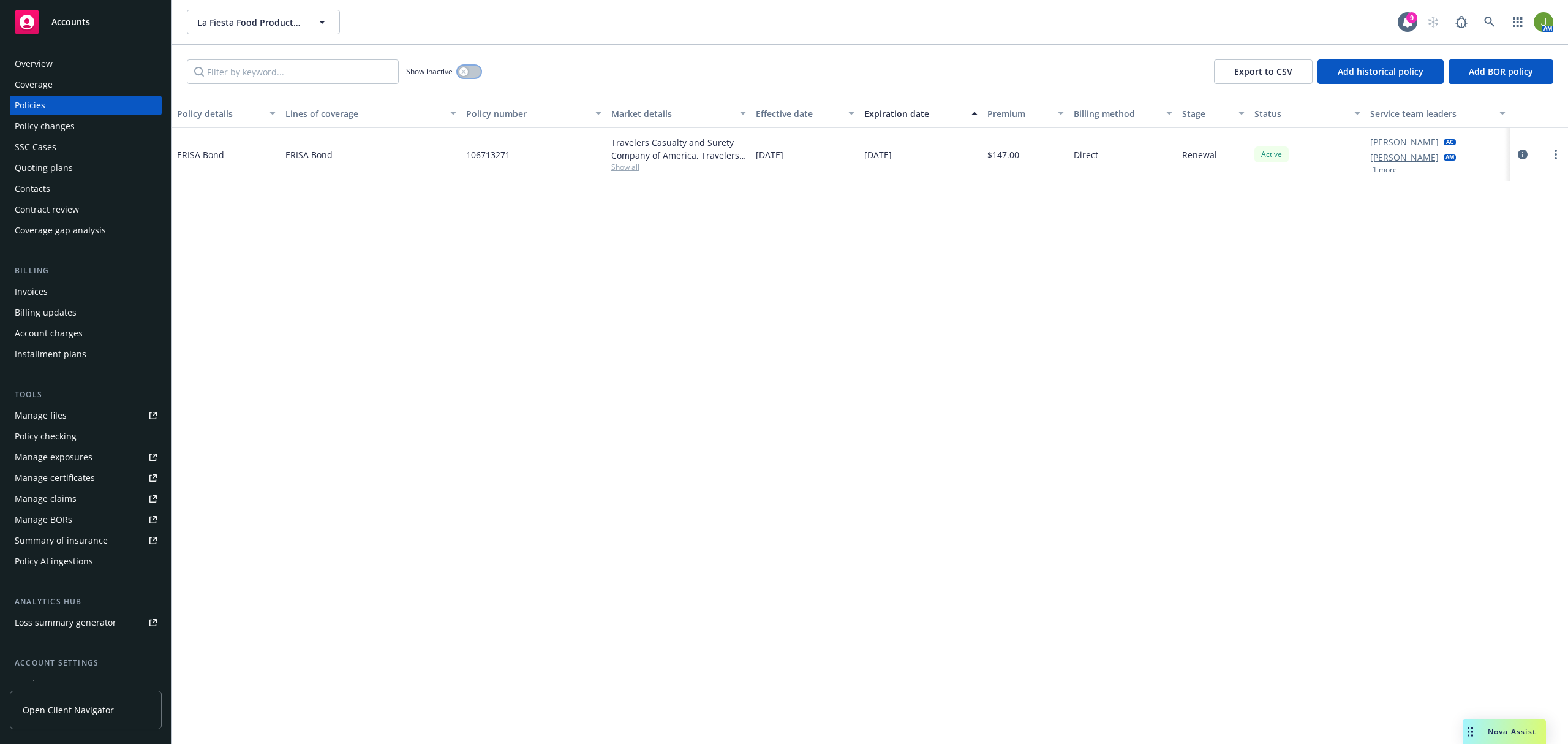
click at [477, 73] on button "button" at bounding box center [469, 72] width 24 height 12
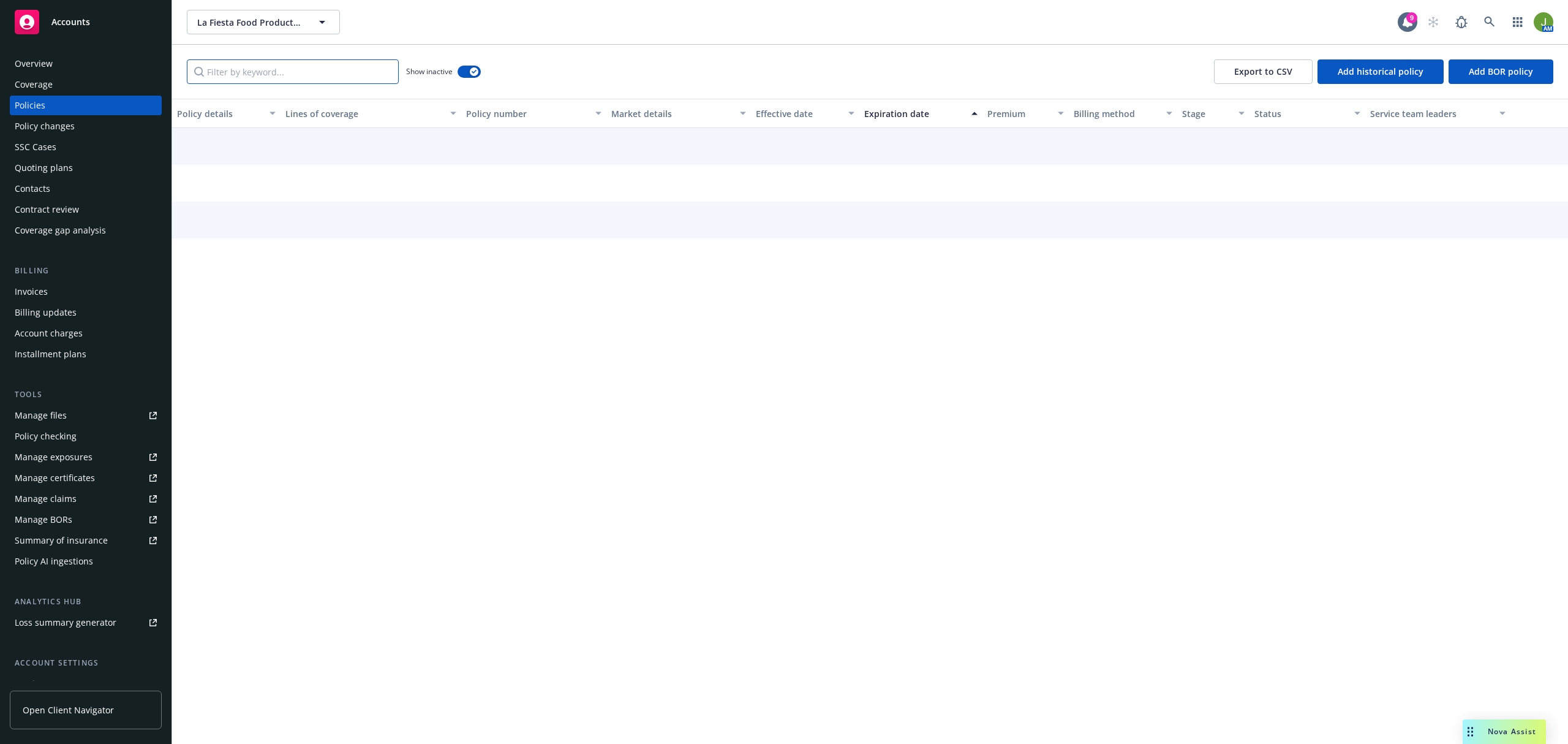
click at [338, 72] on input "Filter by keyword..." at bounding box center [292, 72] width 212 height 24
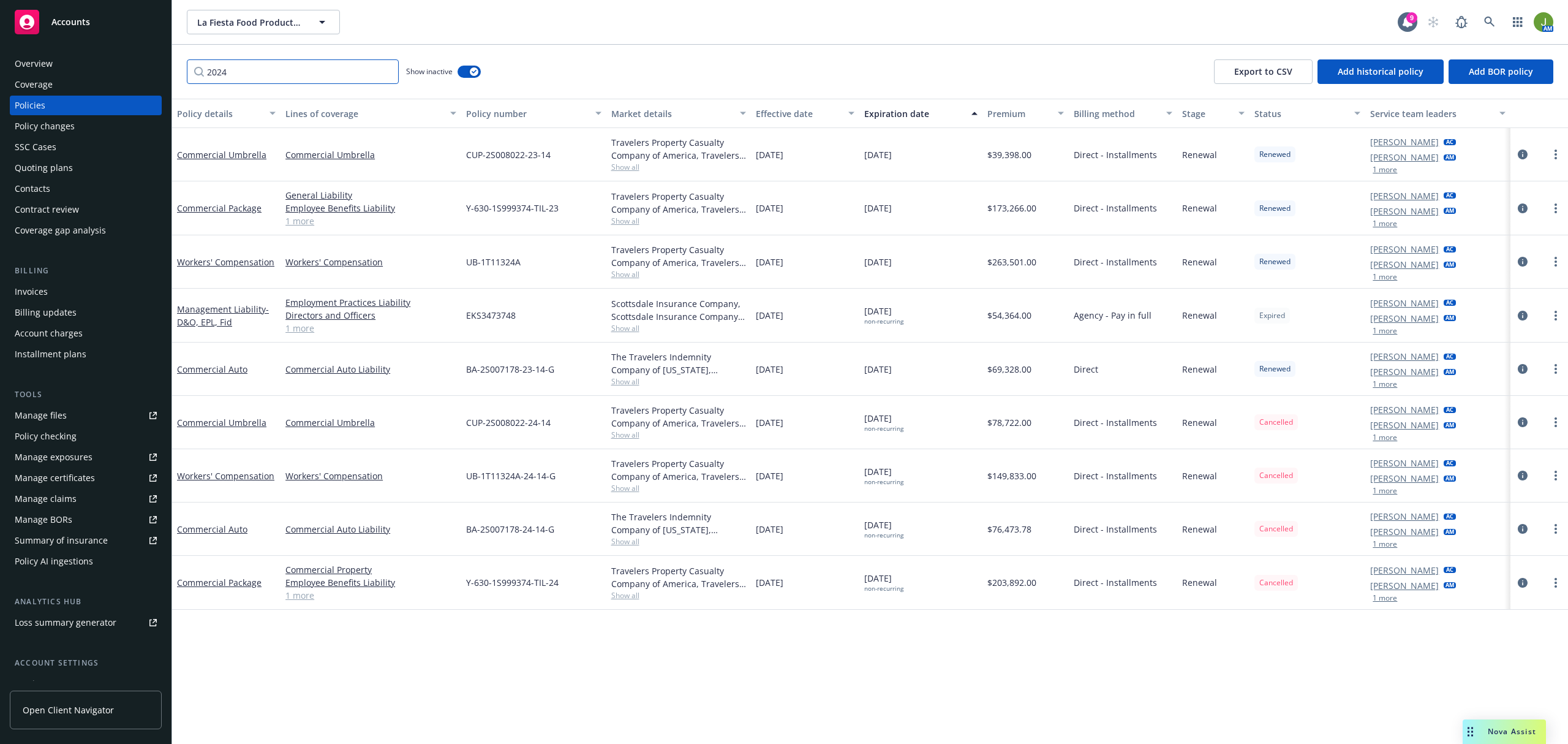
type input "2024"
click at [1484, 23] on icon at bounding box center [1490, 22] width 11 height 11
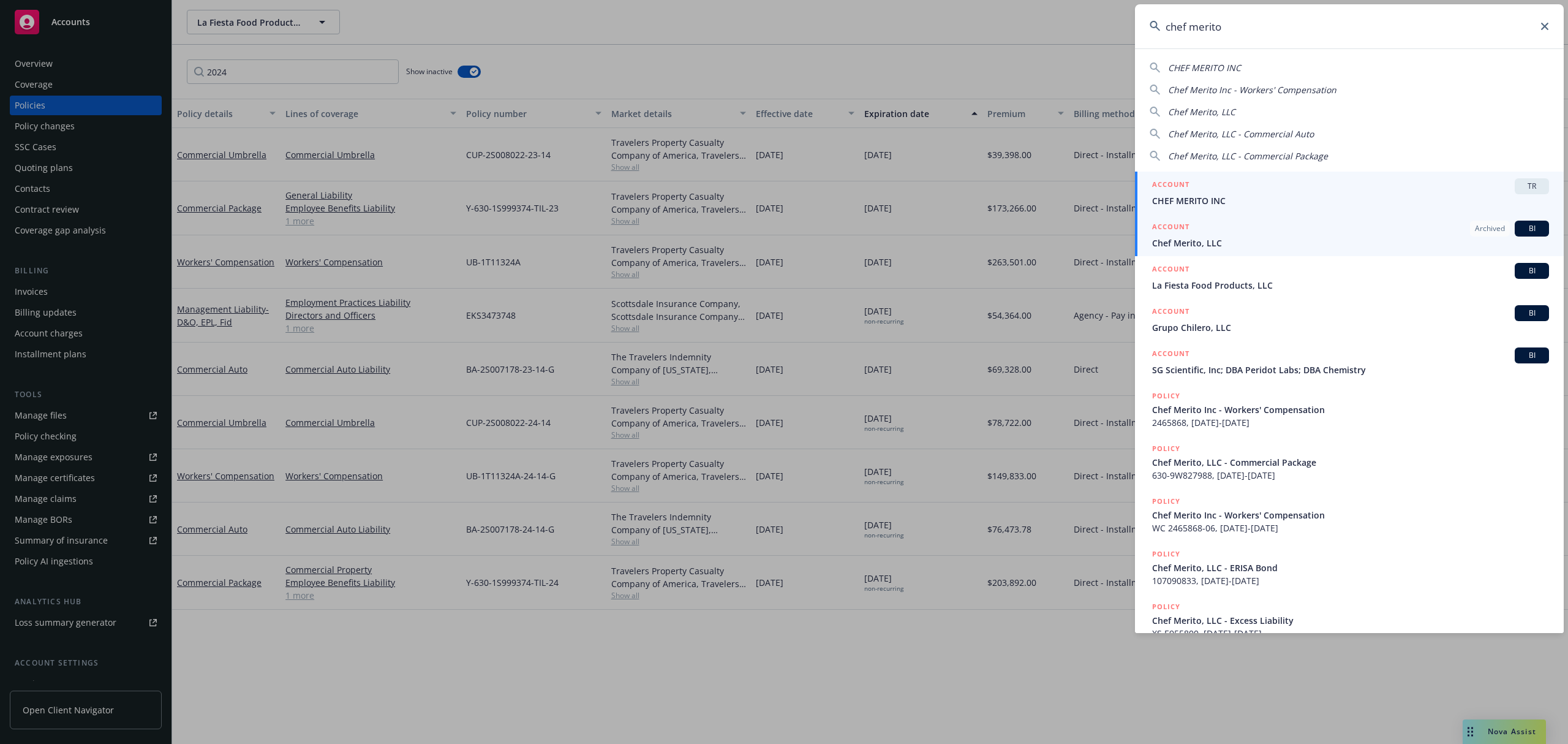
type input "chef merito"
click at [1180, 238] on span "Chef Merito, LLC" at bounding box center [1350, 242] width 397 height 13
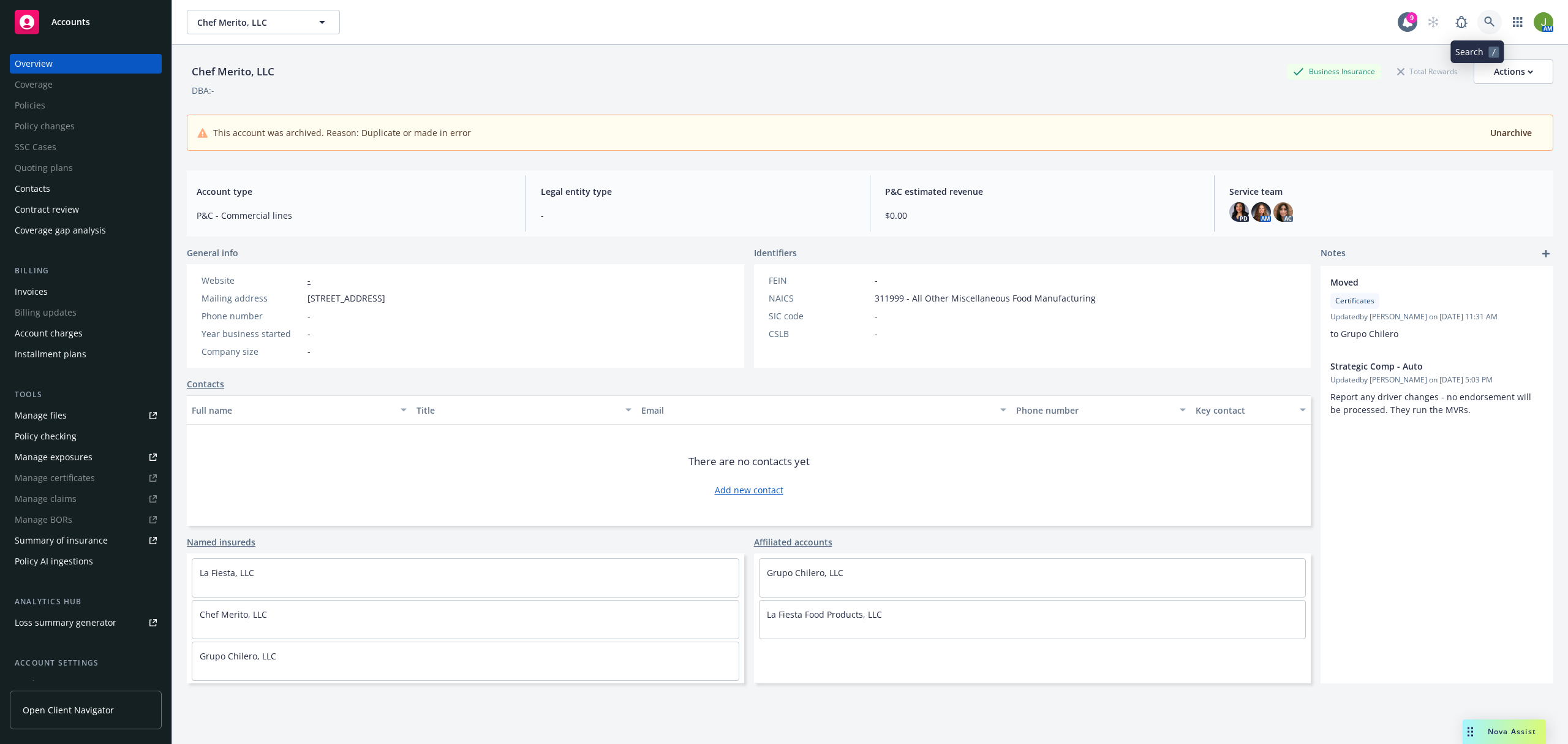
click at [1484, 24] on icon at bounding box center [1490, 22] width 10 height 10
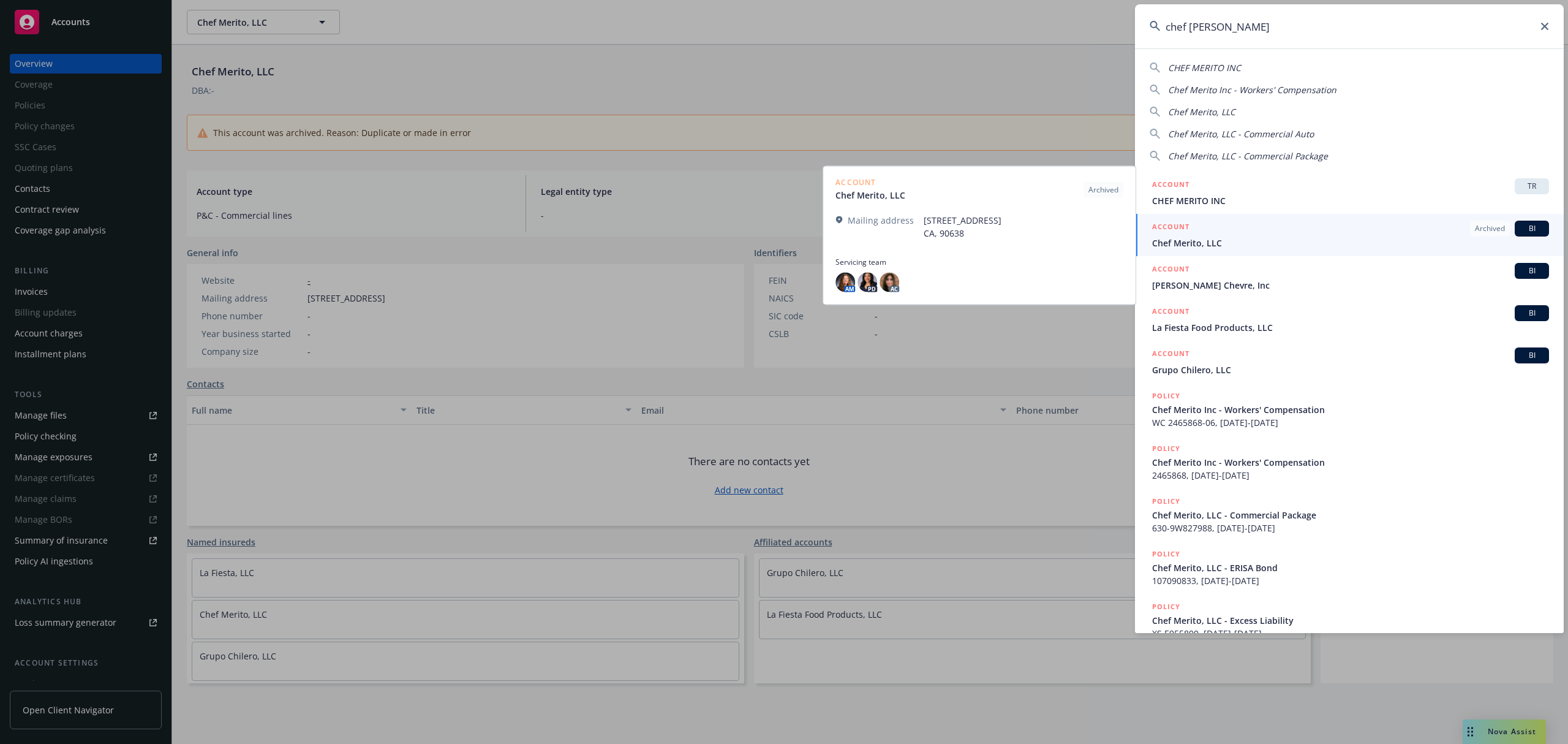
type input "chef meri"
click at [1243, 240] on span "Chef Merito, LLC" at bounding box center [1350, 242] width 397 height 13
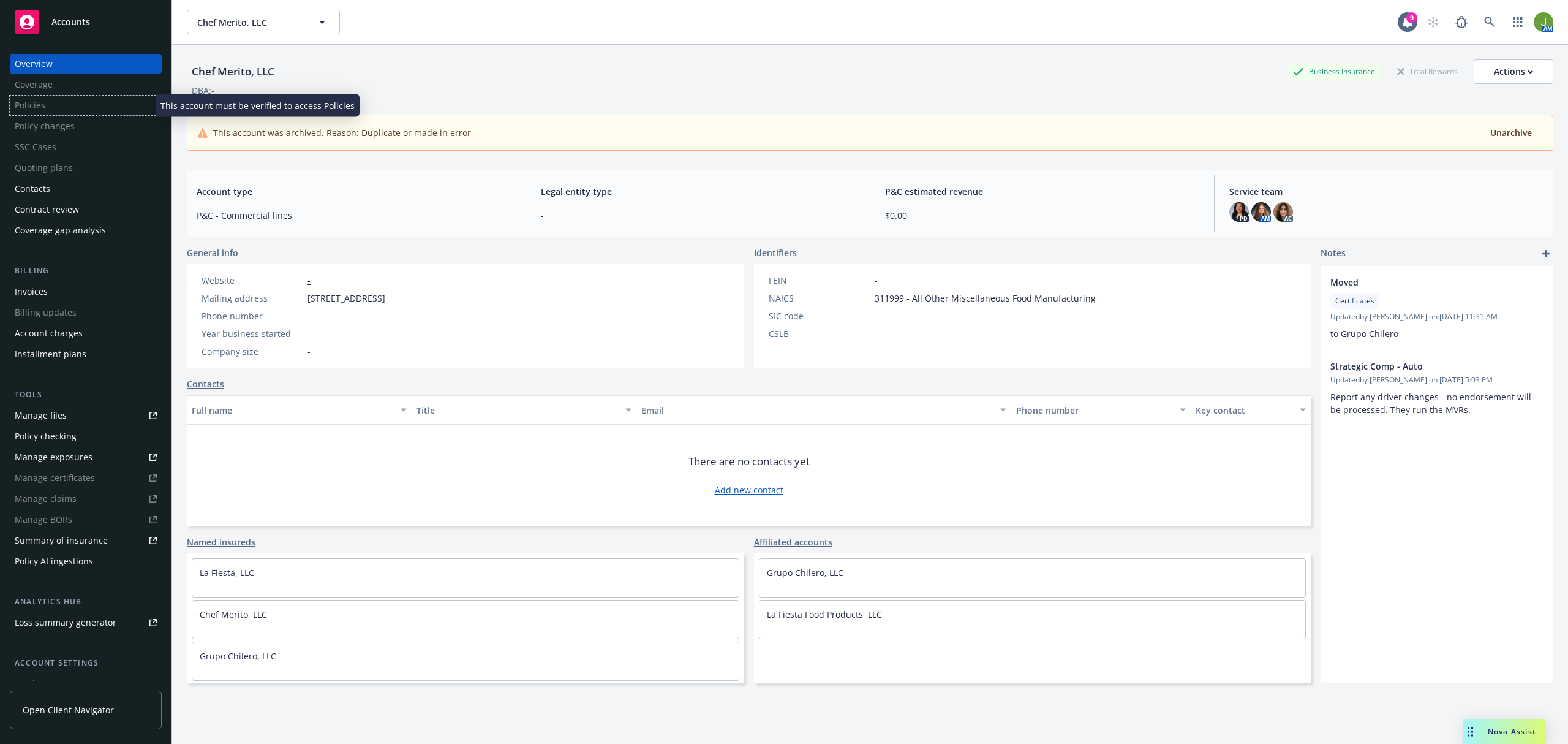
click at [55, 108] on div "Policies" at bounding box center [85, 106] width 152 height 19
click at [48, 108] on div "Policies" at bounding box center [85, 106] width 152 height 19
click at [43, 417] on div "Manage files" at bounding box center [41, 415] width 52 height 19
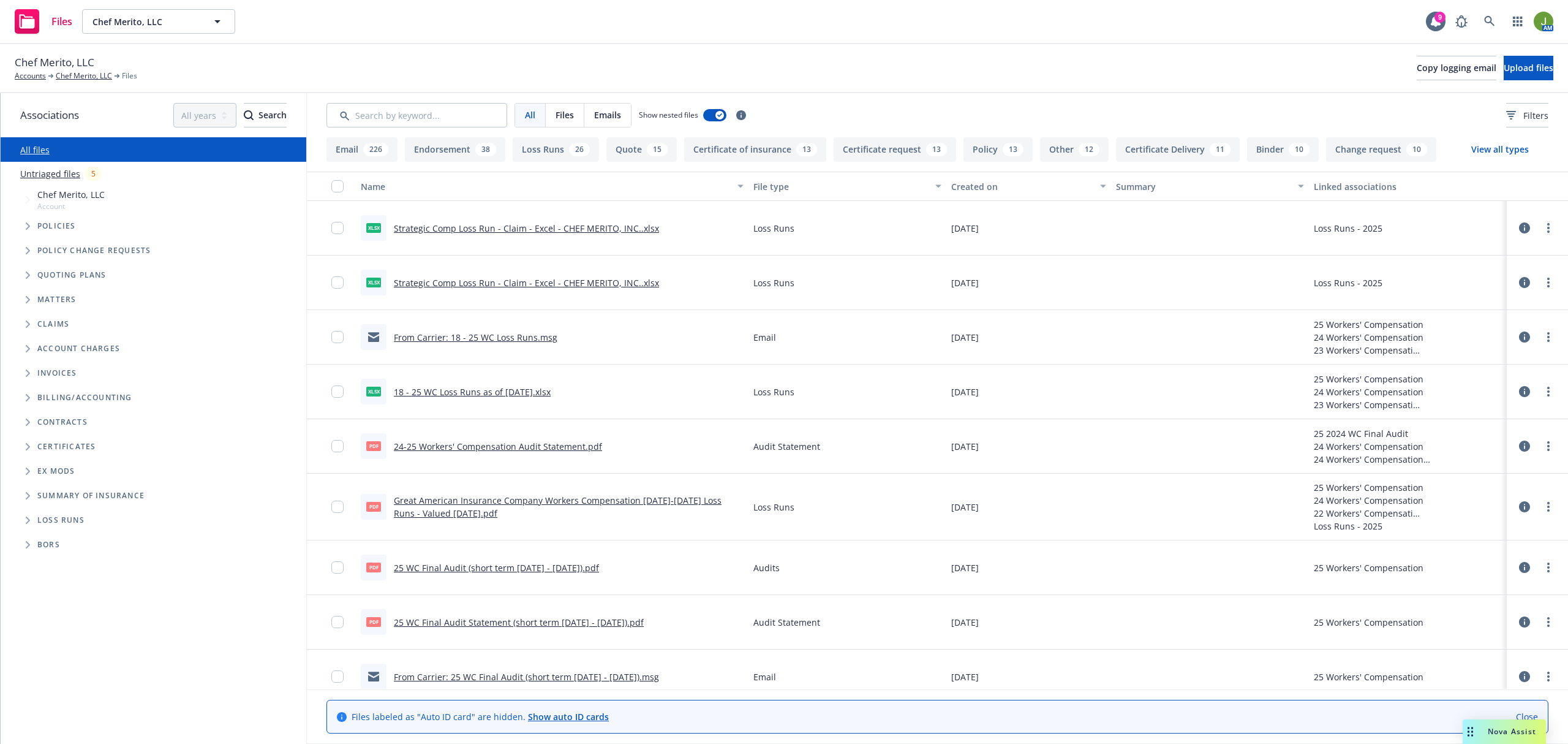
click at [1519, 227] on icon at bounding box center [1524, 228] width 11 height 11
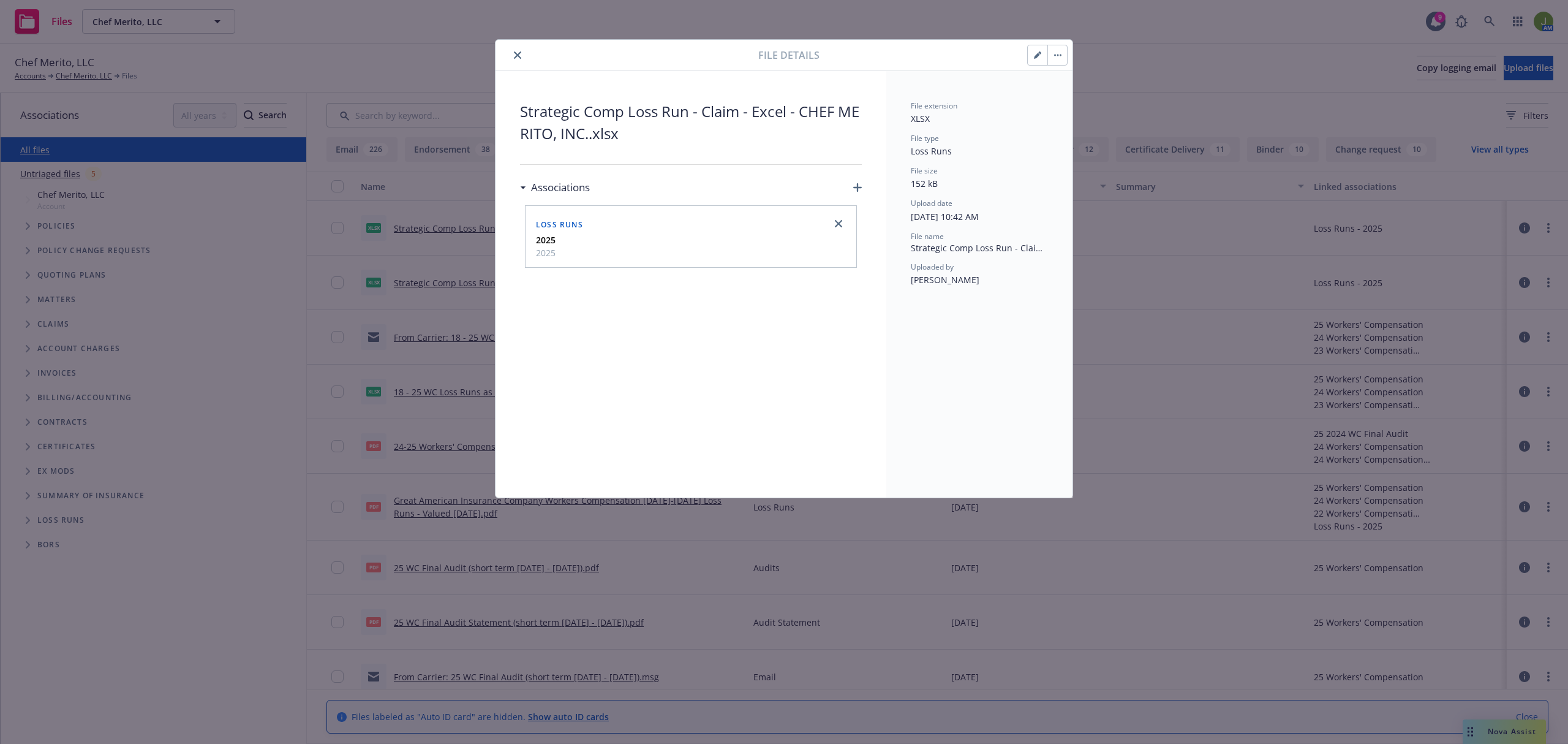
click at [515, 52] on icon "close" at bounding box center [517, 55] width 7 height 7
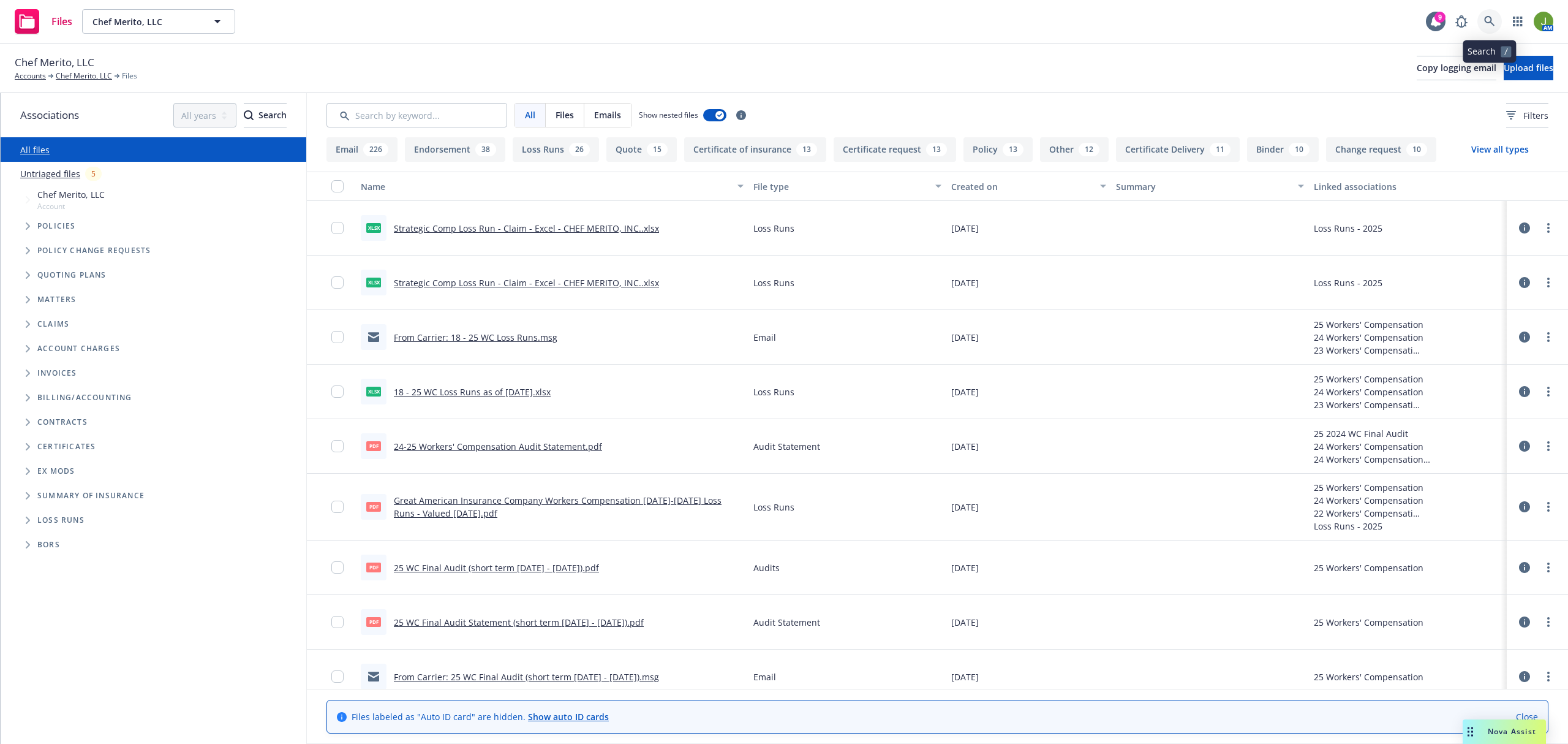
click at [1495, 19] on icon at bounding box center [1490, 21] width 11 height 11
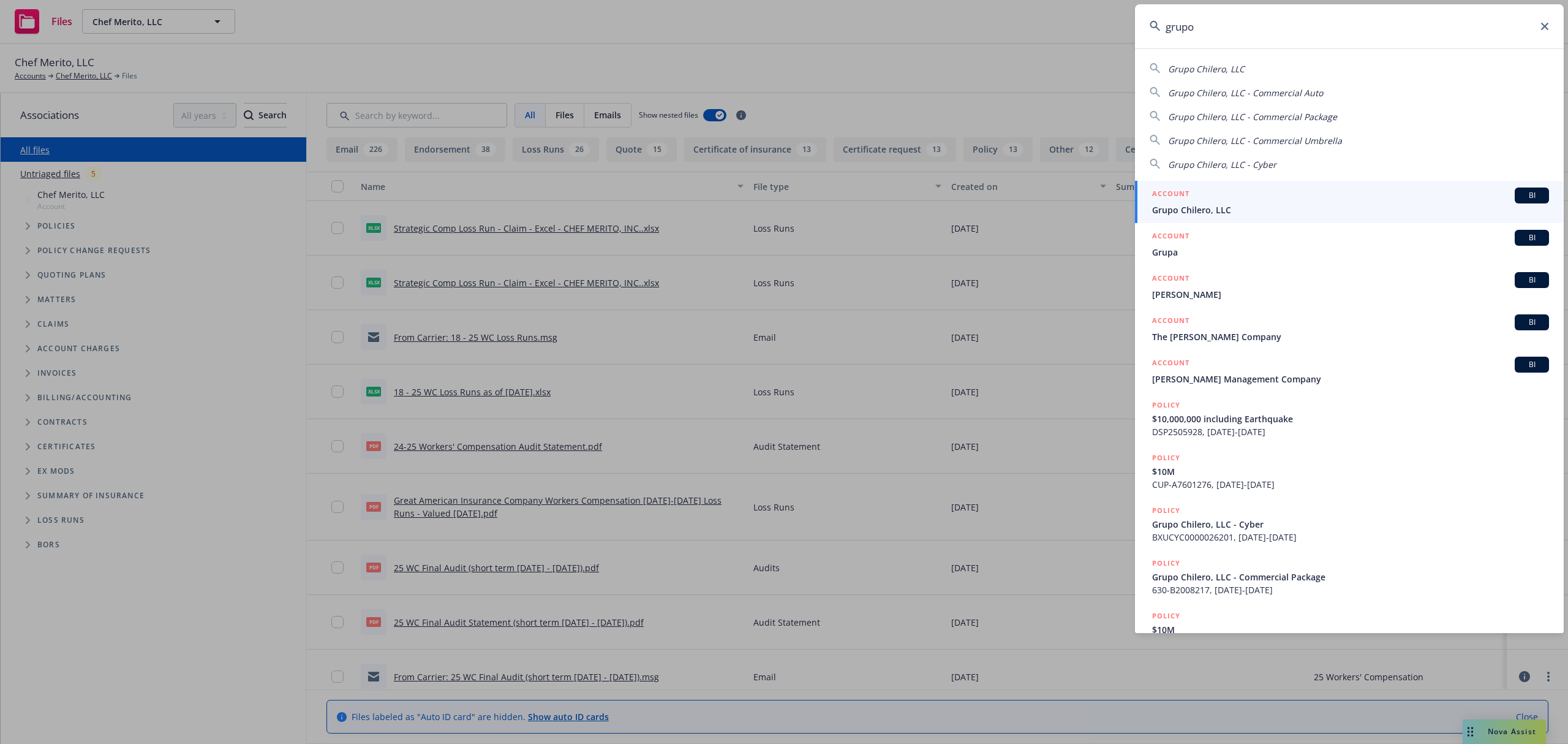
type input "grupo"
click at [1339, 195] on div "ACCOUNT BI" at bounding box center [1350, 195] width 397 height 16
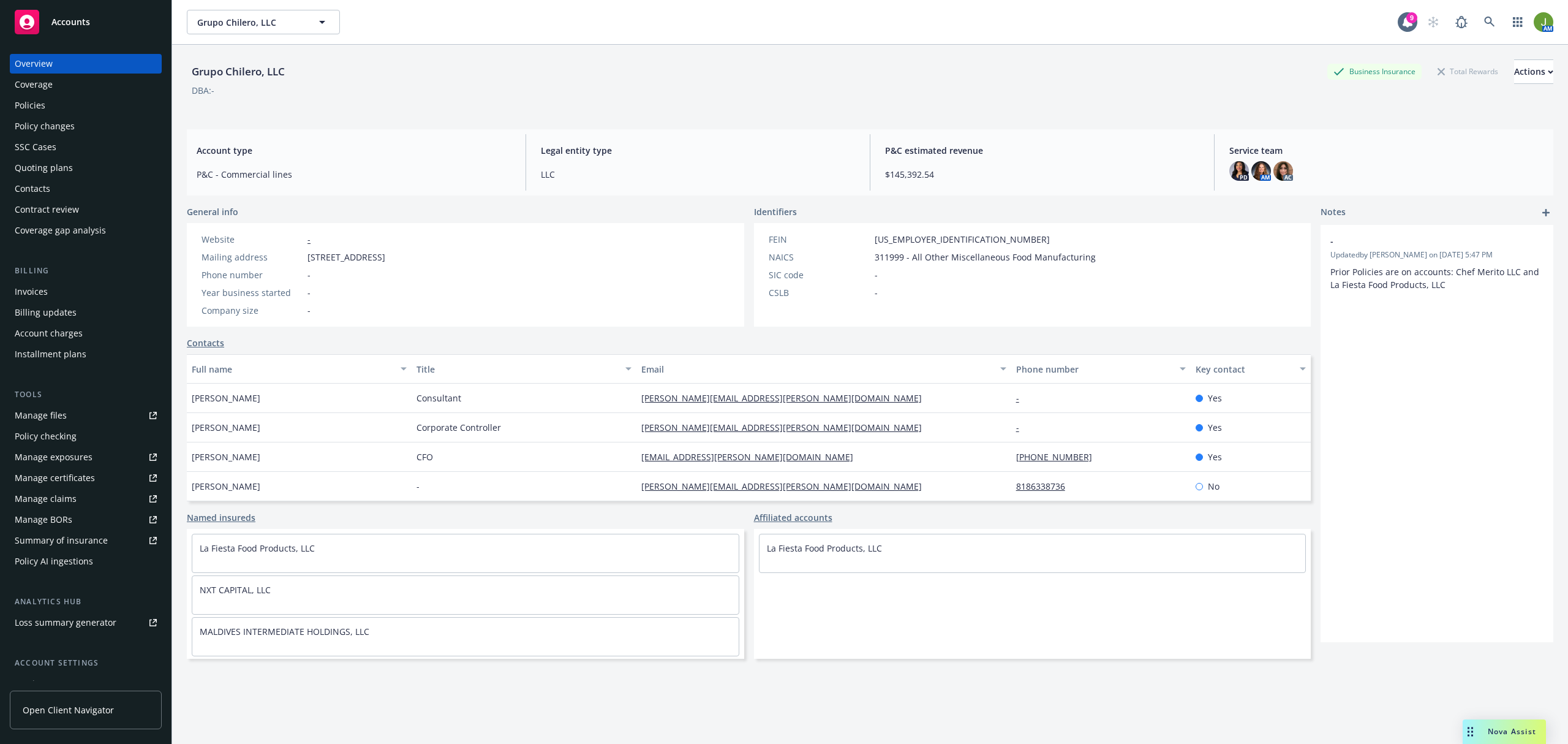
click at [50, 98] on div "Policies" at bounding box center [85, 106] width 142 height 19
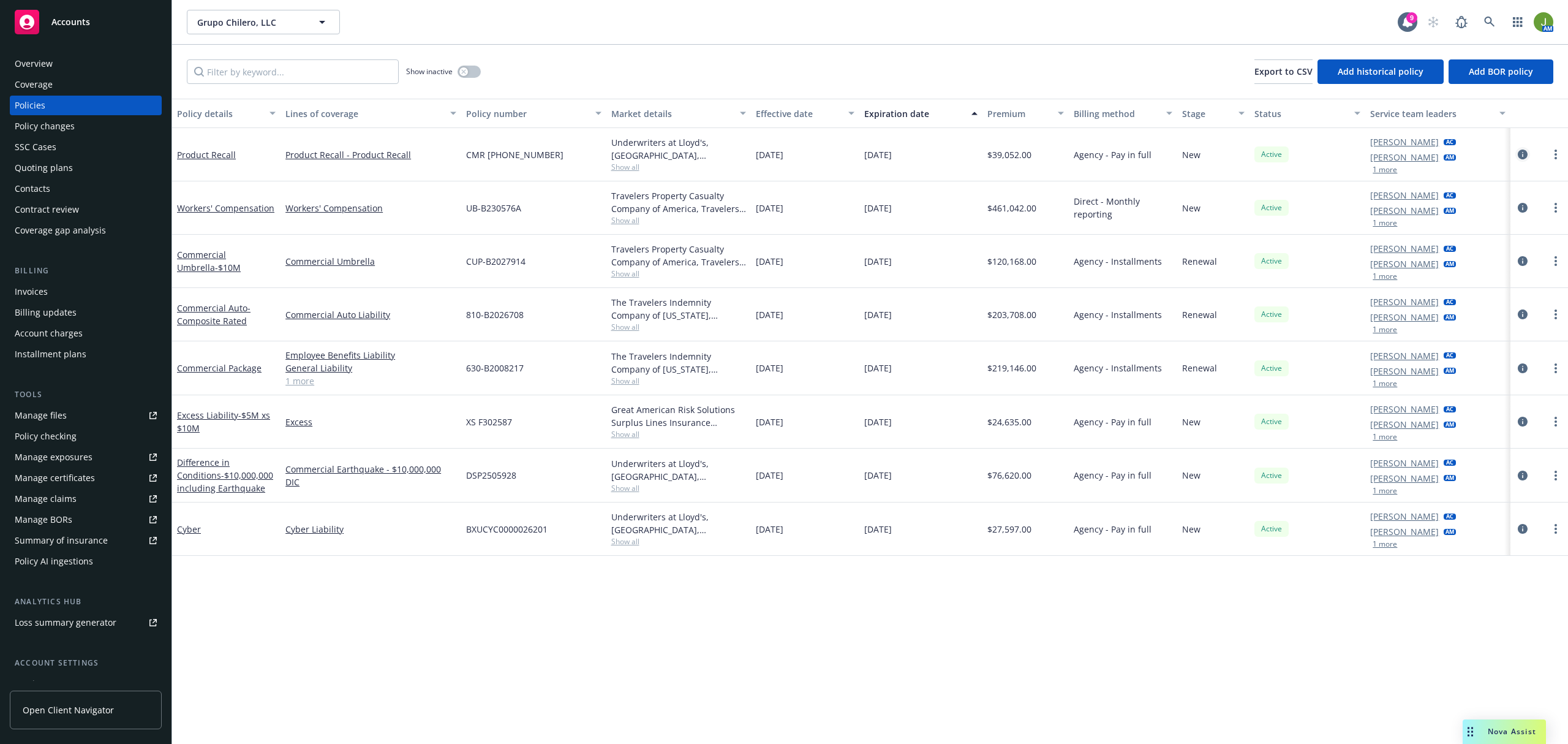
click at [1519, 152] on icon "circleInformation" at bounding box center [1523, 154] width 10 height 10
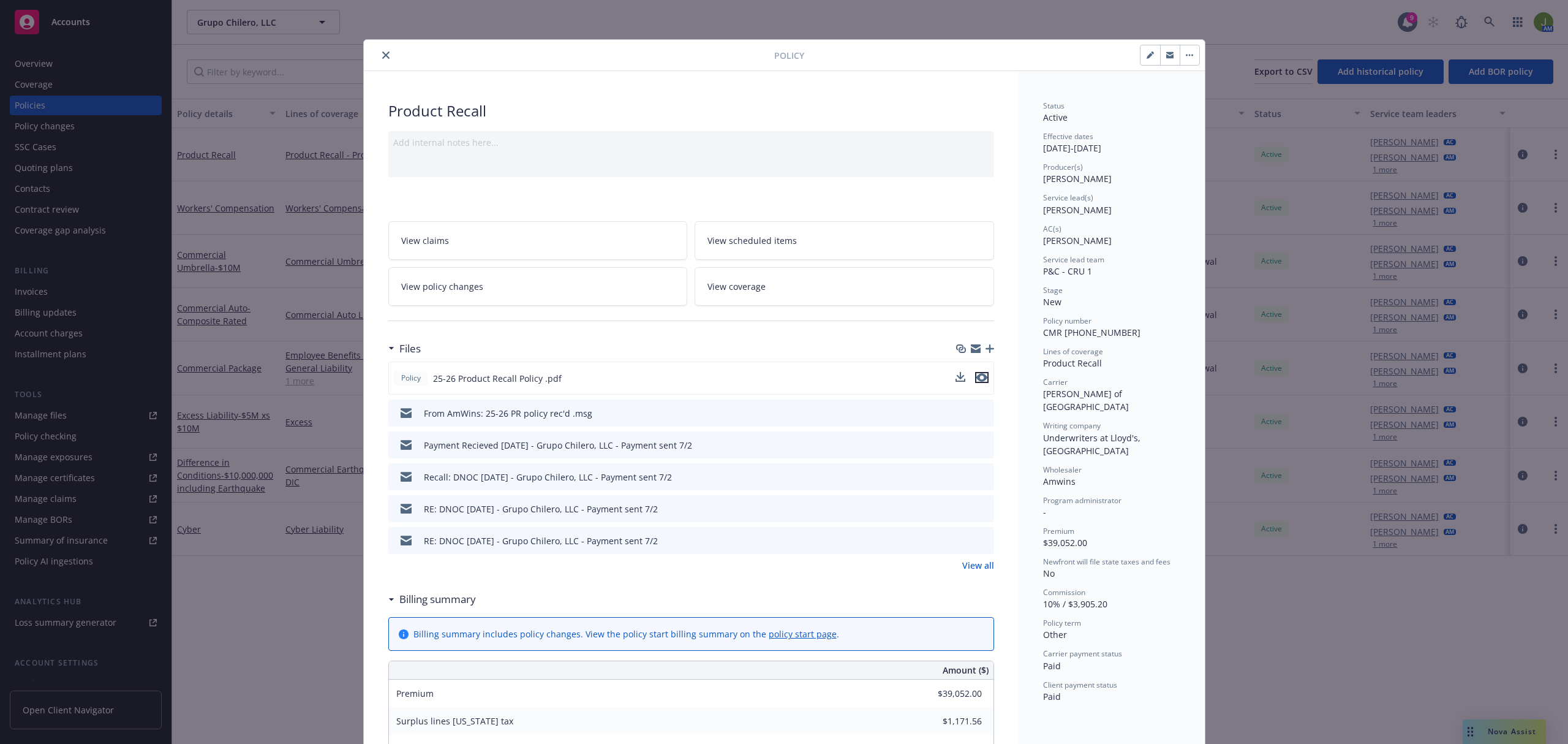
click at [977, 379] on icon "preview file" at bounding box center [982, 378] width 11 height 9
click at [382, 54] on icon "close" at bounding box center [385, 55] width 7 height 7
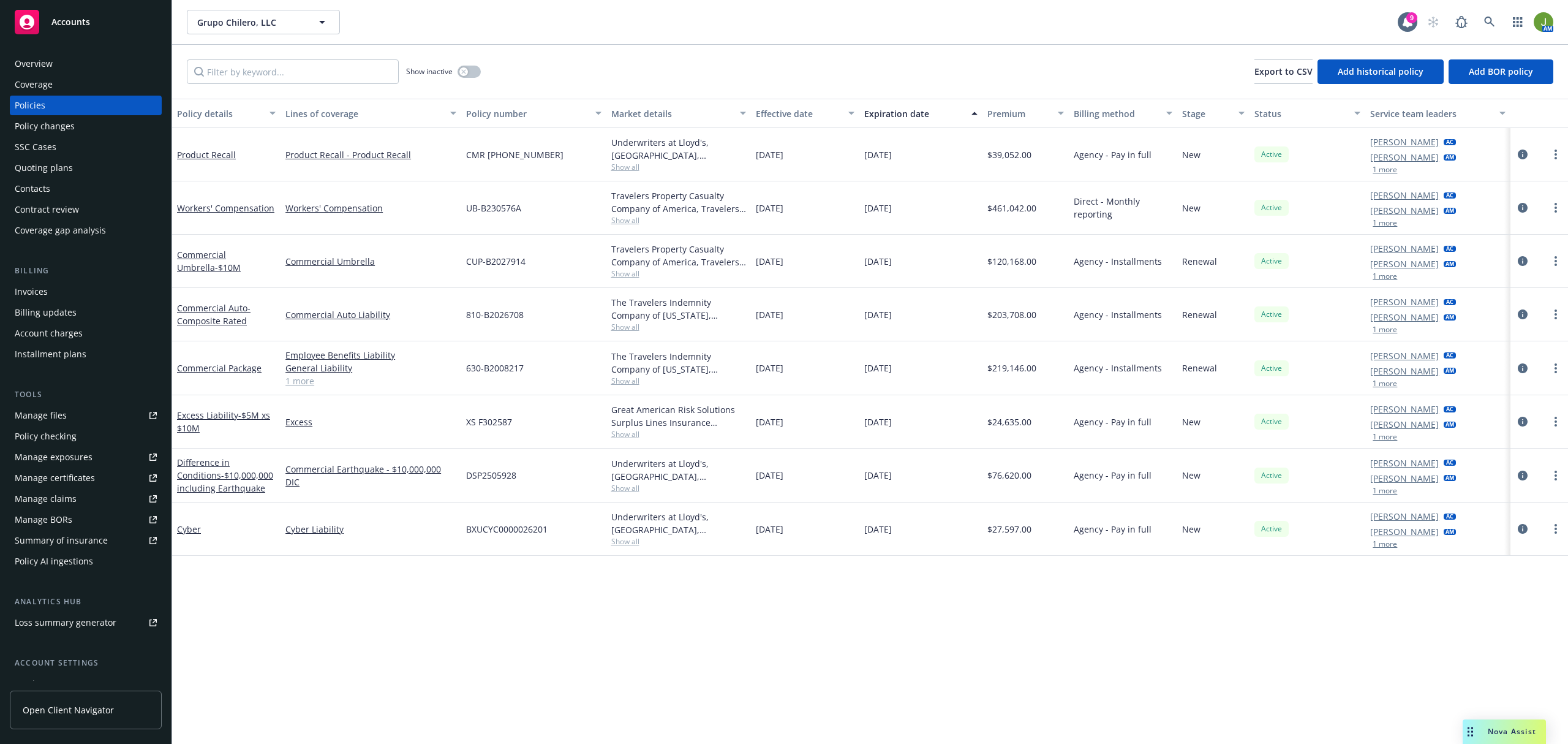
click at [45, 417] on div "Manage files" at bounding box center [41, 415] width 52 height 19
click at [69, 165] on div "Quoting plans" at bounding box center [44, 167] width 58 height 19
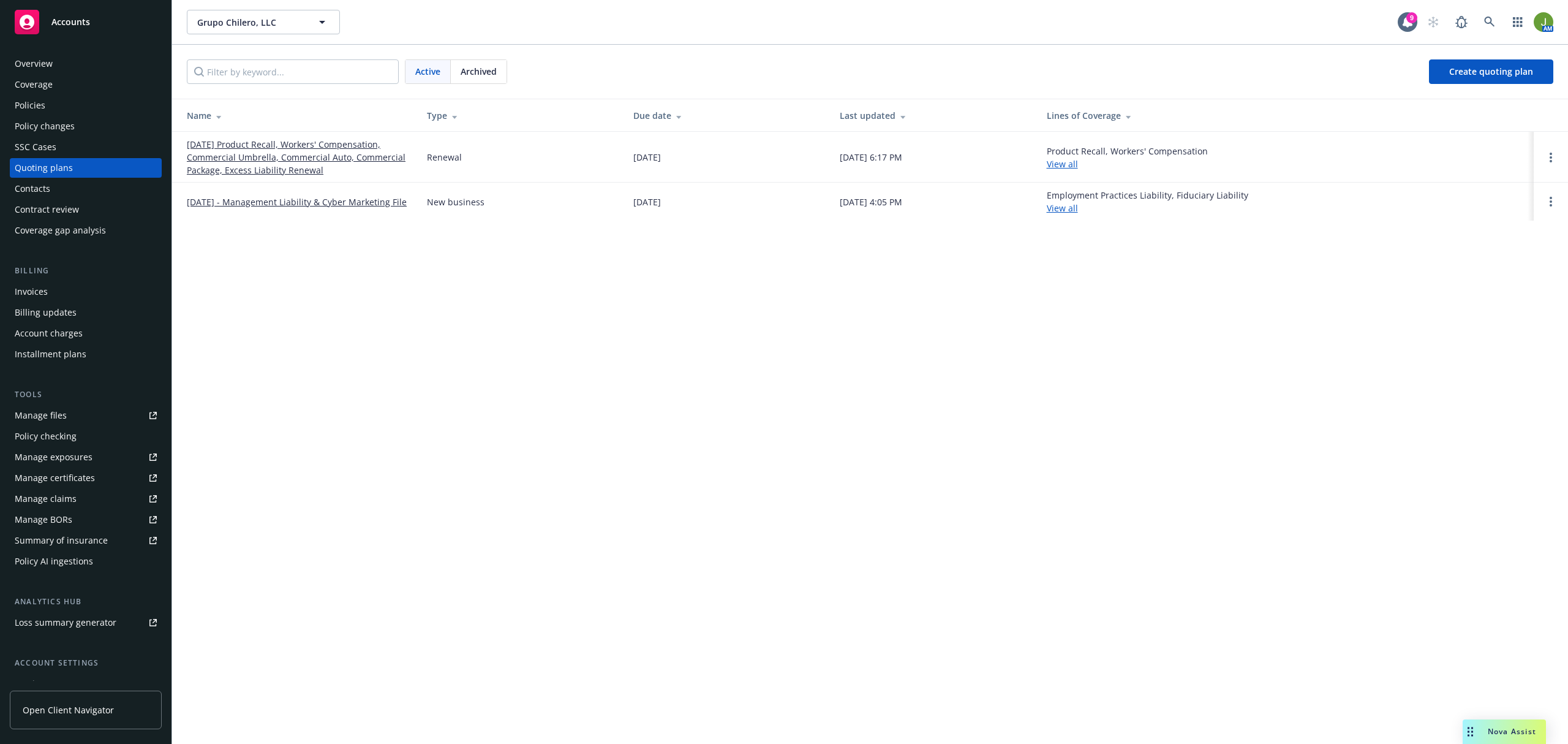
click at [474, 76] on span "Archived" at bounding box center [478, 71] width 36 height 13
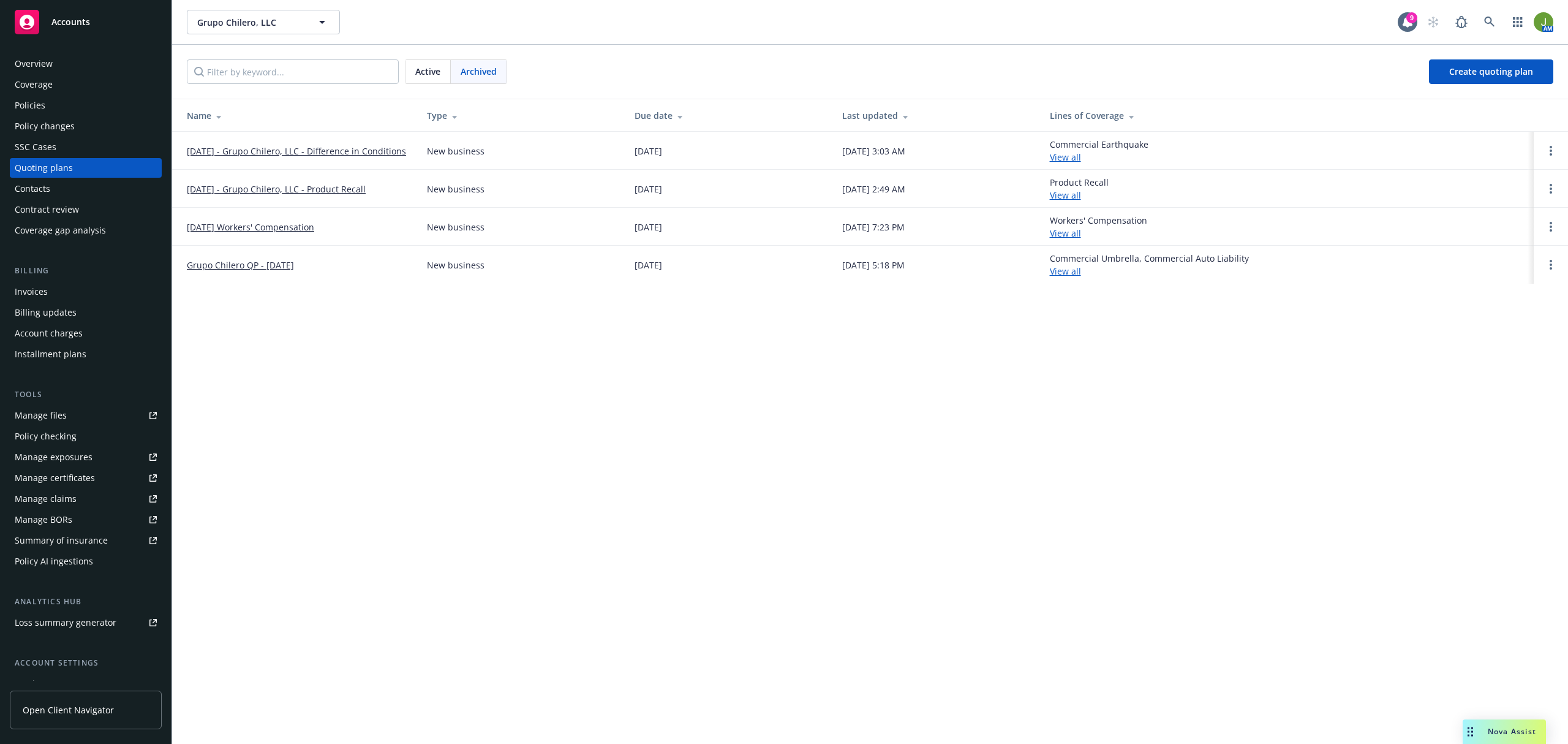
click at [292, 190] on link "[DATE] - Grupo Chilero, LLC - Product Recall" at bounding box center [276, 188] width 179 height 13
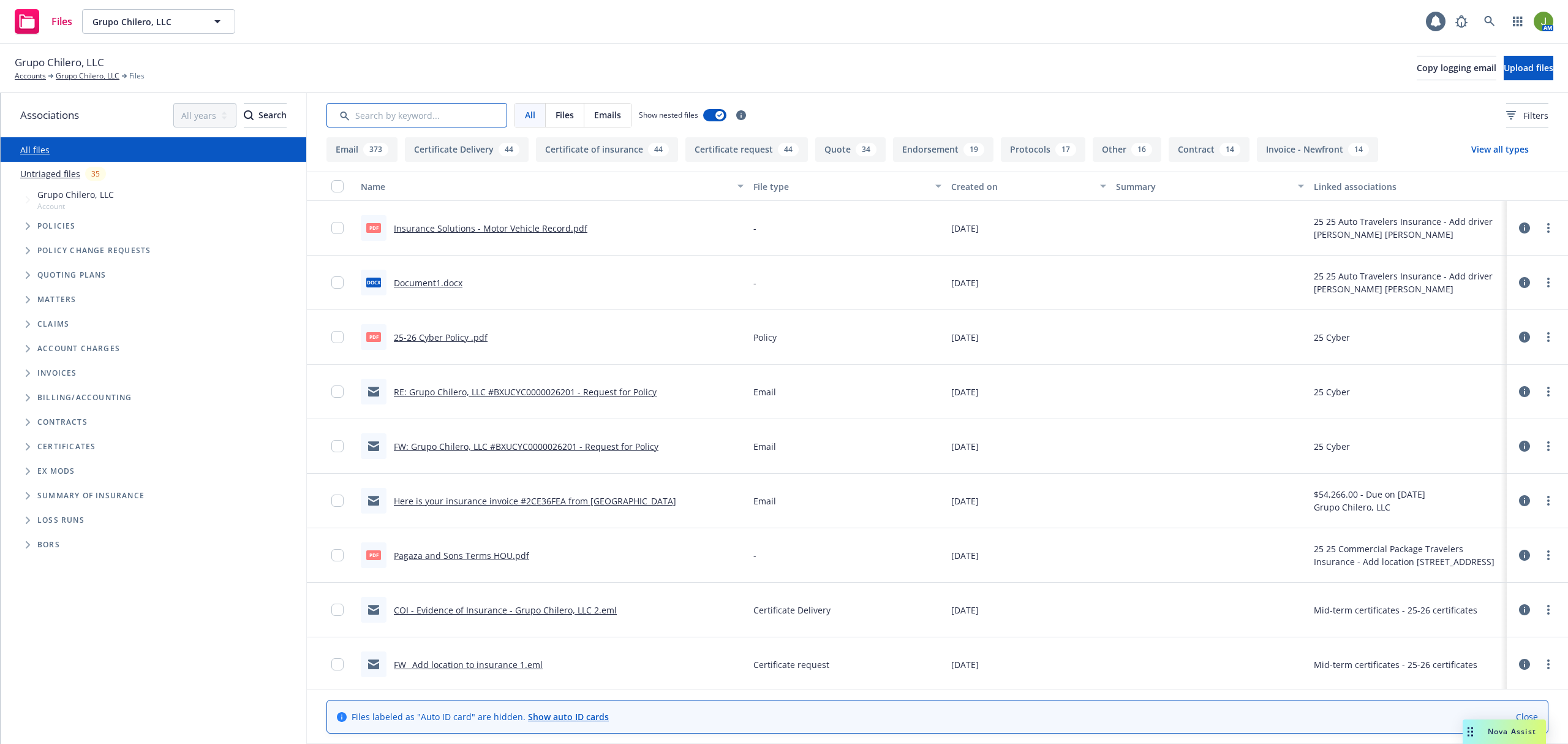
click at [485, 119] on input "Search by keyword..." at bounding box center [416, 115] width 181 height 24
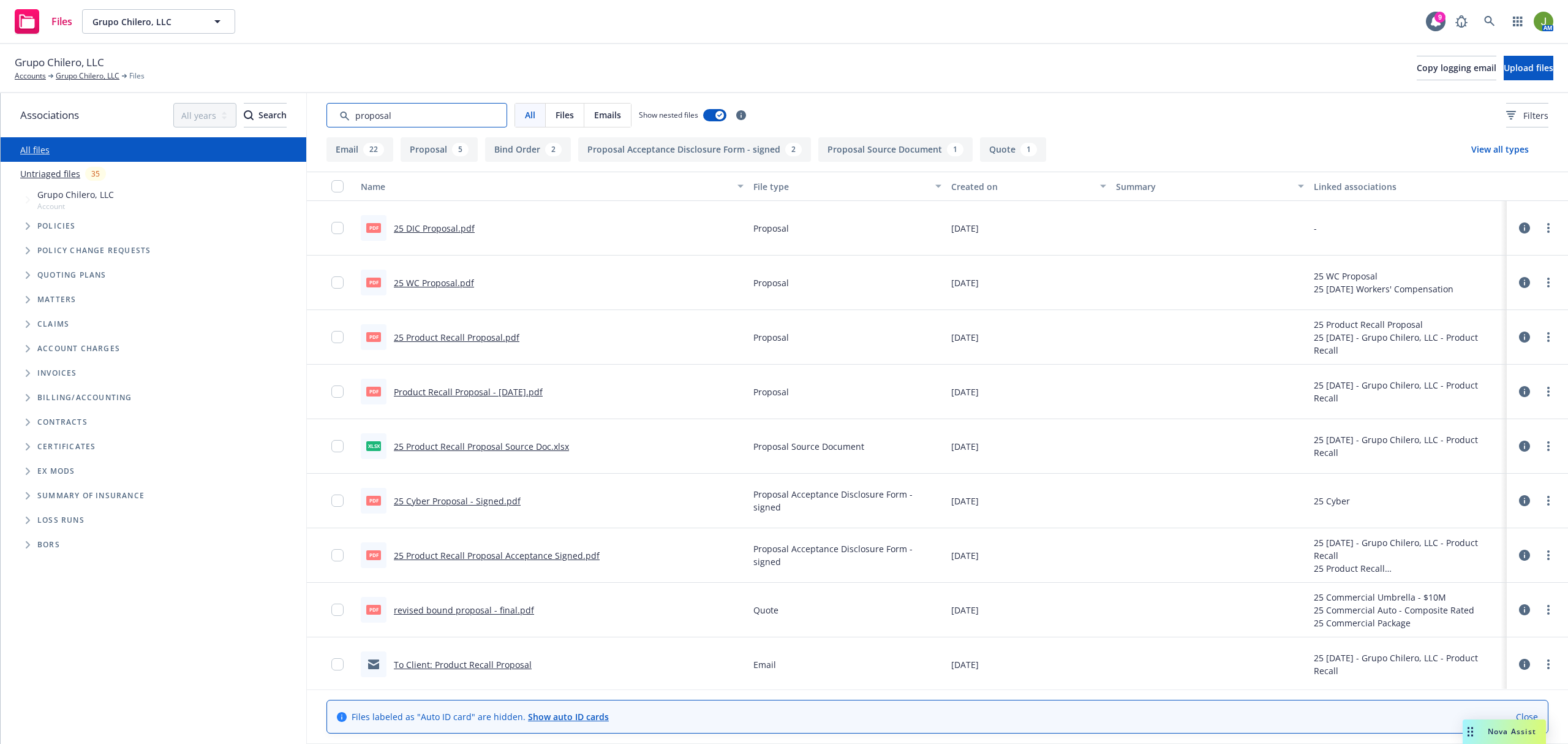
type input "proposal"
click at [973, 189] on div "Created on" at bounding box center [1022, 187] width 141 height 13
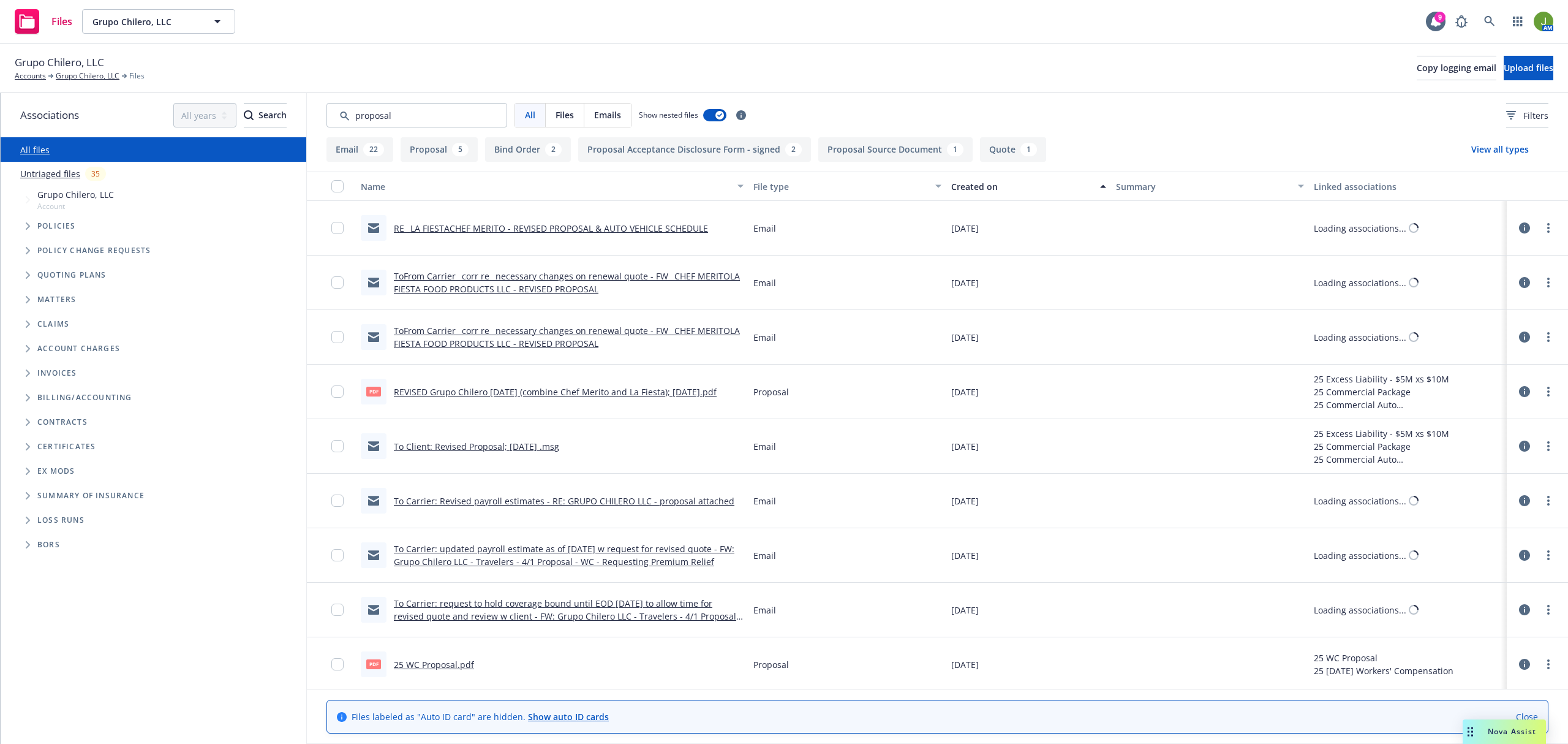
click at [971, 189] on div "Created on" at bounding box center [1022, 187] width 141 height 13
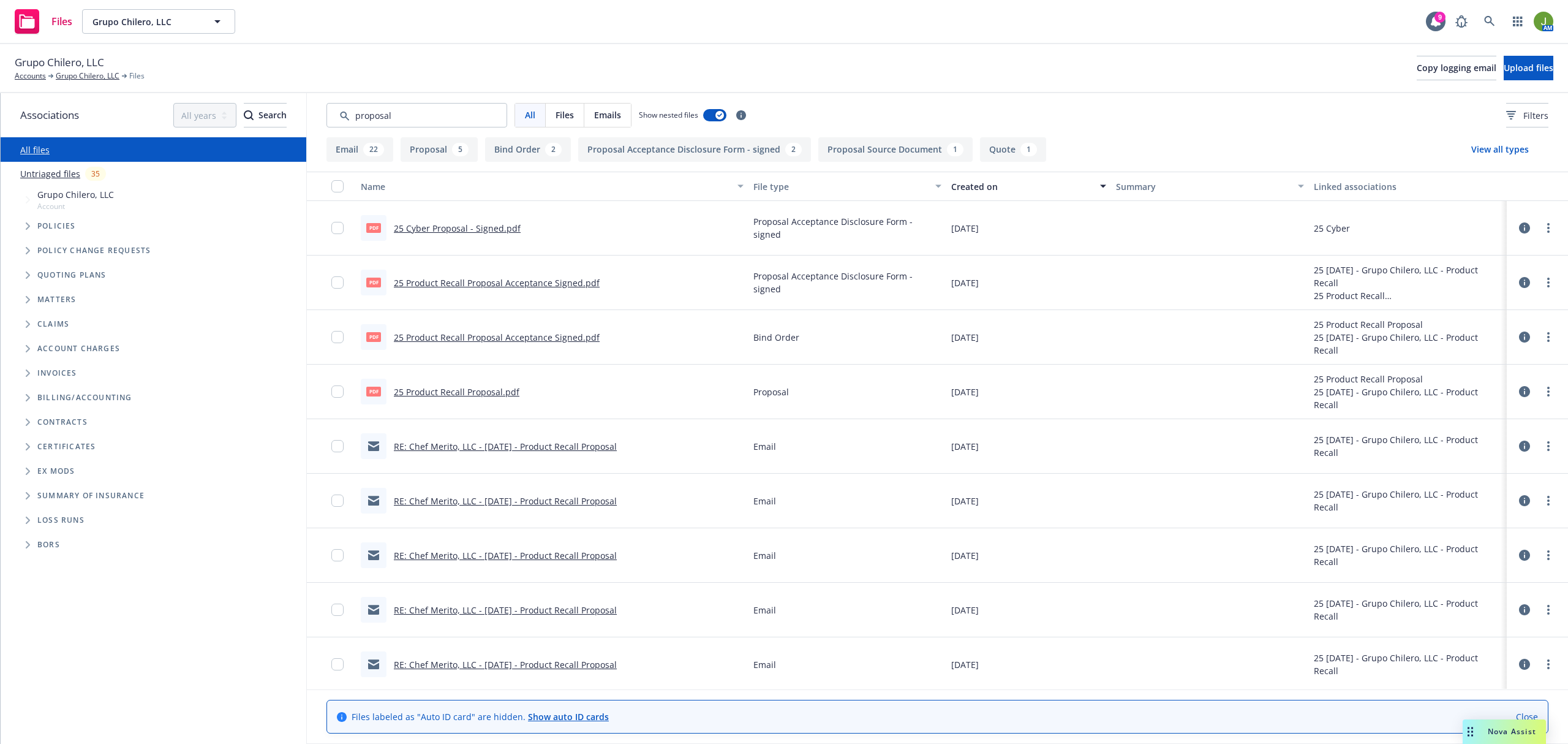
click at [530, 283] on link "25 Product Recall Proposal Acceptance Signed.pdf" at bounding box center [497, 283] width 206 height 11
click at [84, 73] on link "Grupo Chilero, LLC" at bounding box center [87, 76] width 64 height 11
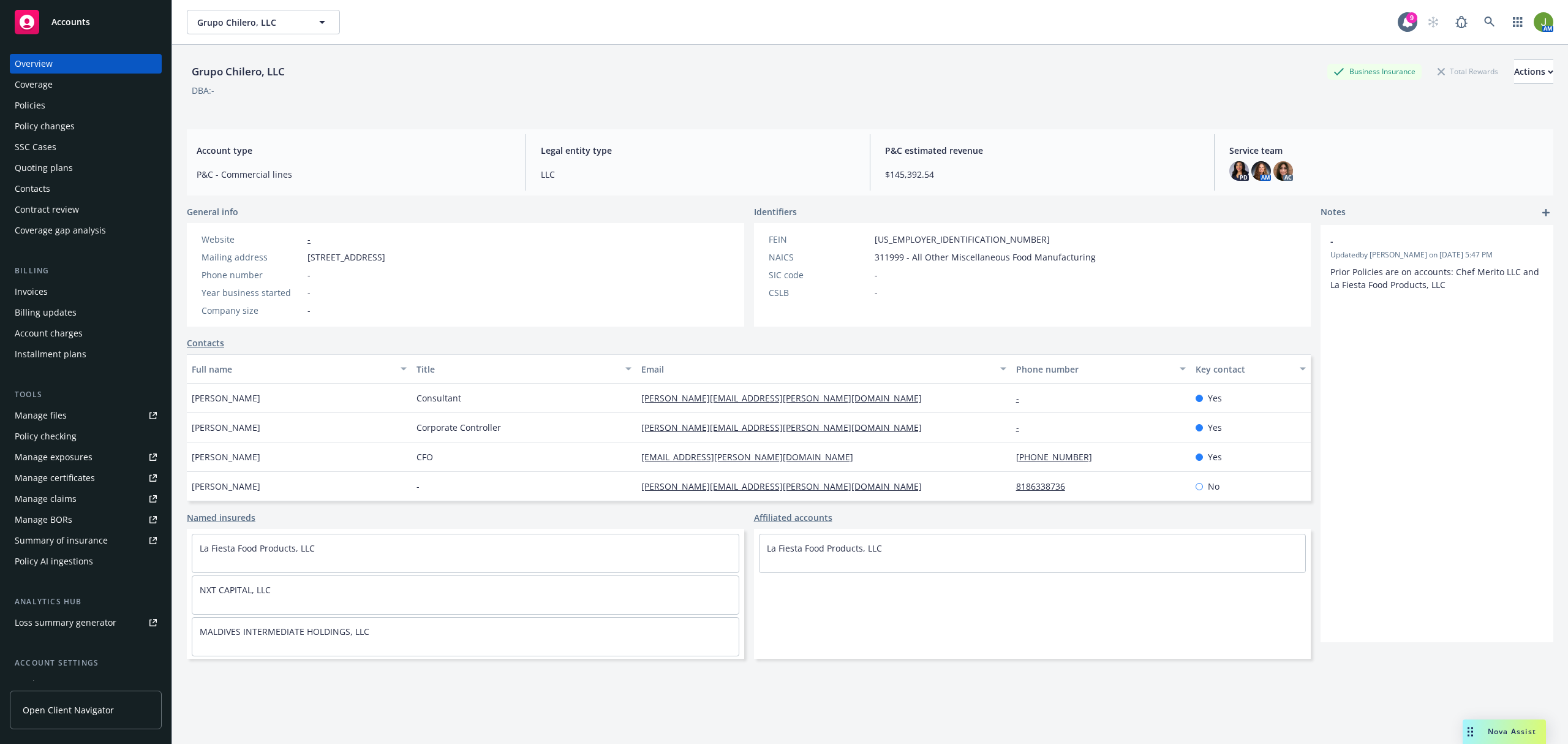
click at [58, 110] on div "Policies" at bounding box center [85, 106] width 142 height 19
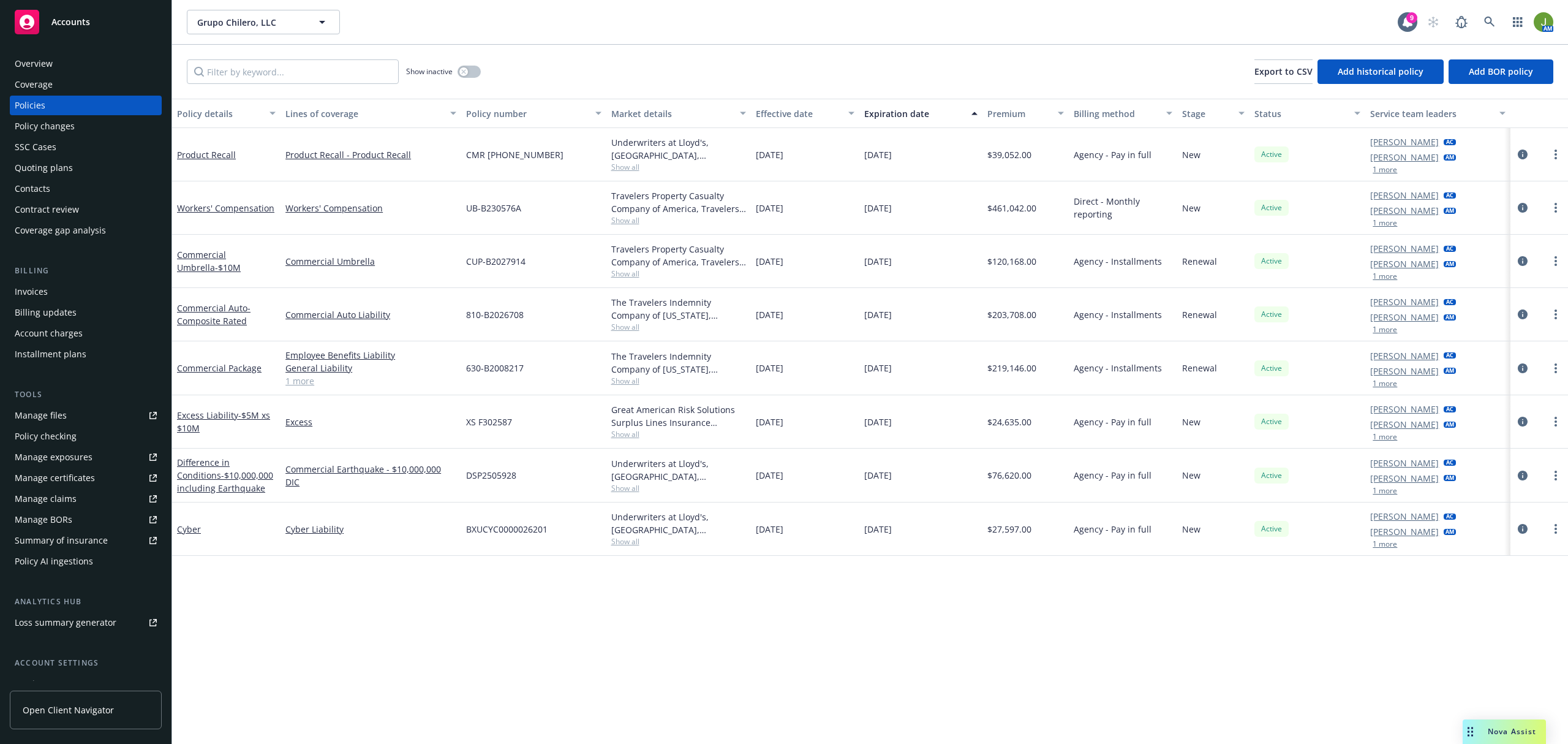
click at [49, 166] on div "Quoting plans" at bounding box center [44, 167] width 58 height 19
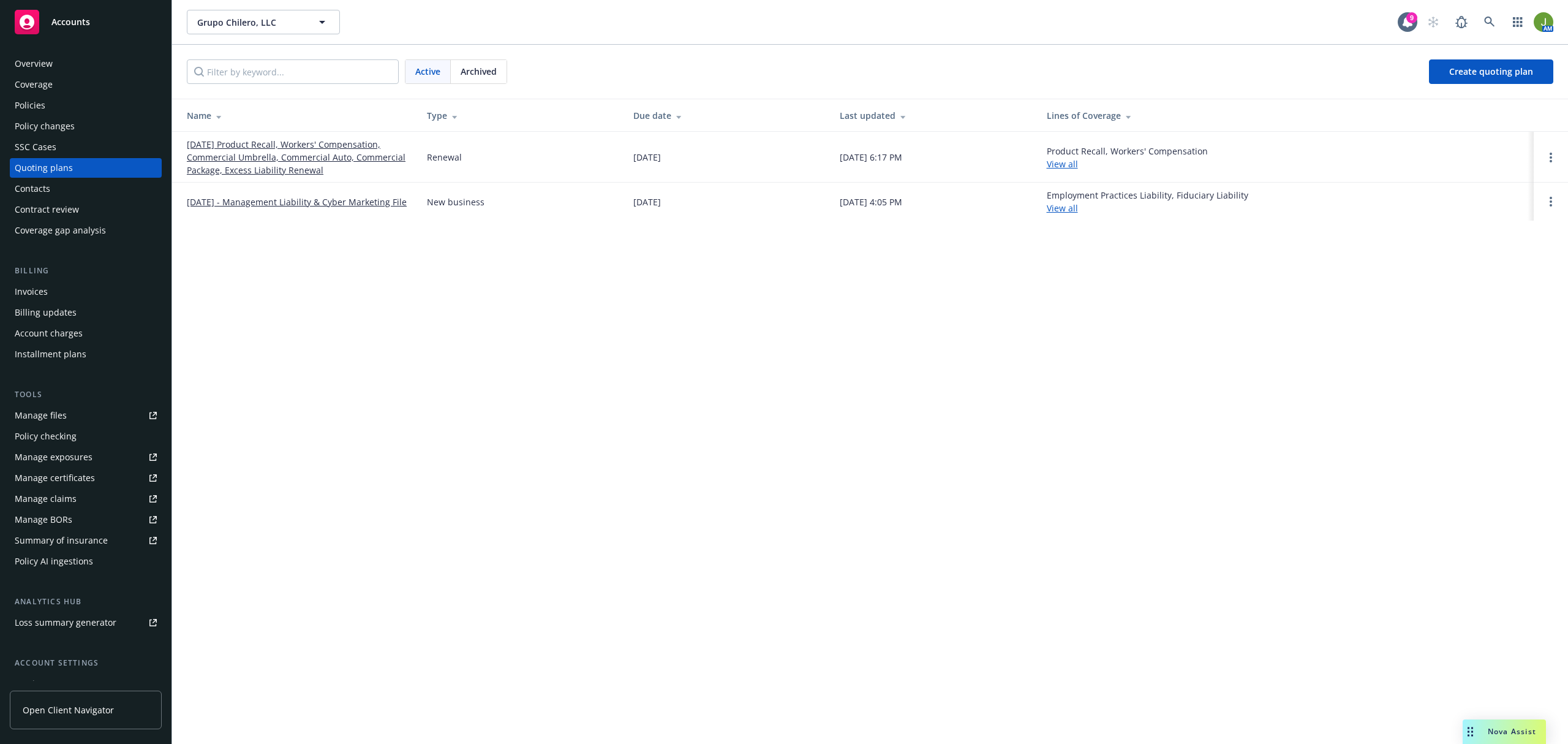
click at [468, 73] on span "Archived" at bounding box center [478, 71] width 36 height 13
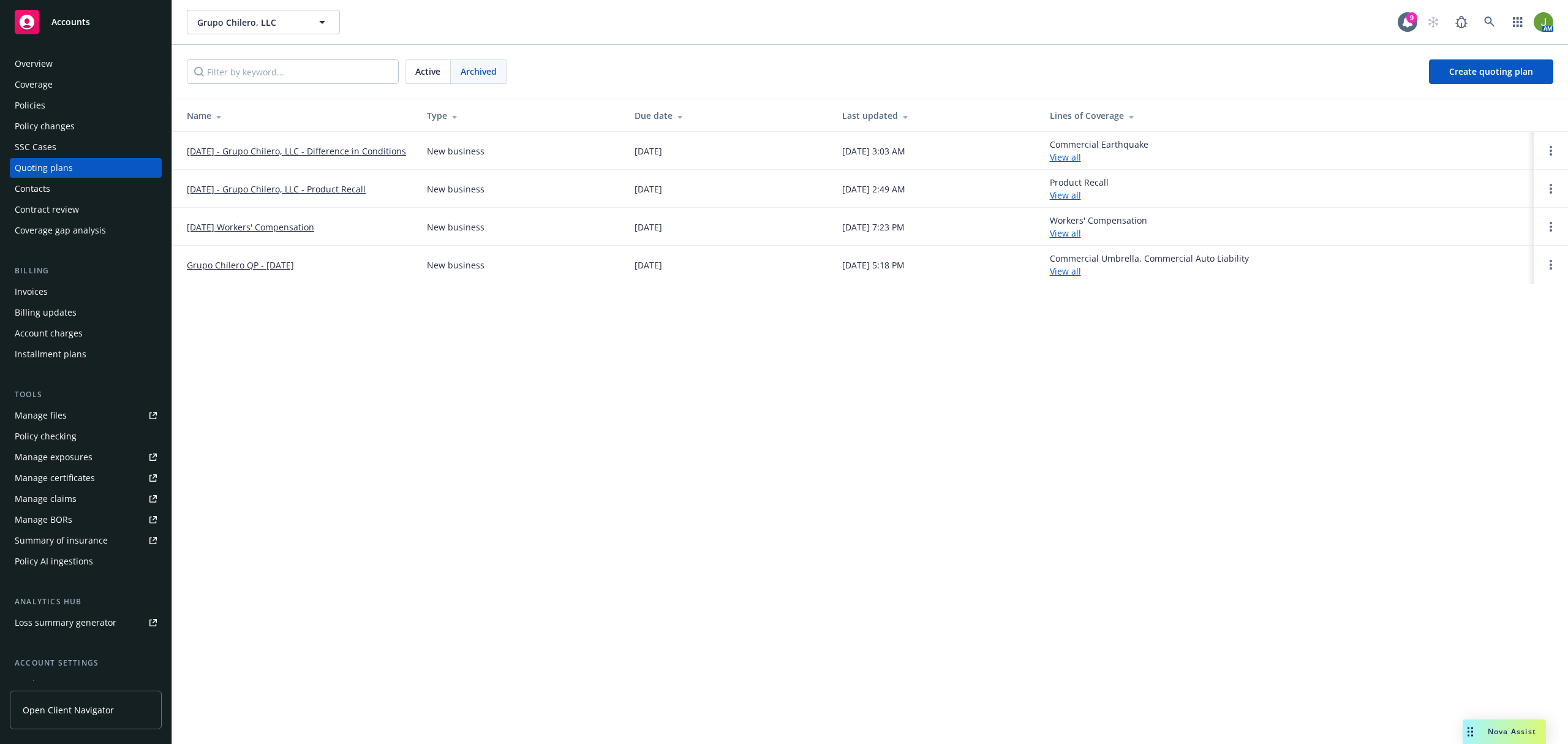
click at [246, 261] on link "Grupo Chilero QP - [DATE]" at bounding box center [240, 264] width 107 height 13
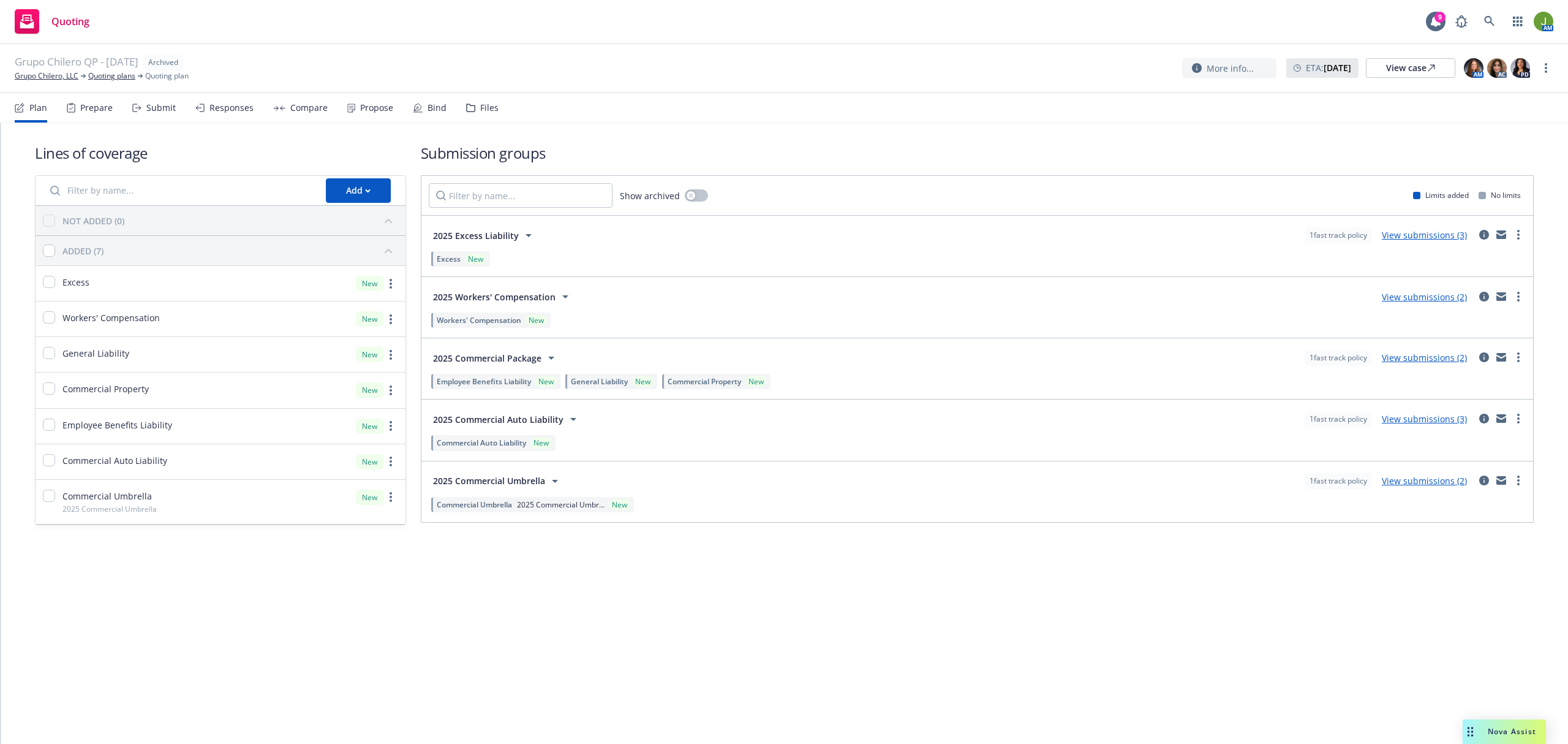
click at [488, 104] on div "Files" at bounding box center [489, 107] width 18 height 10
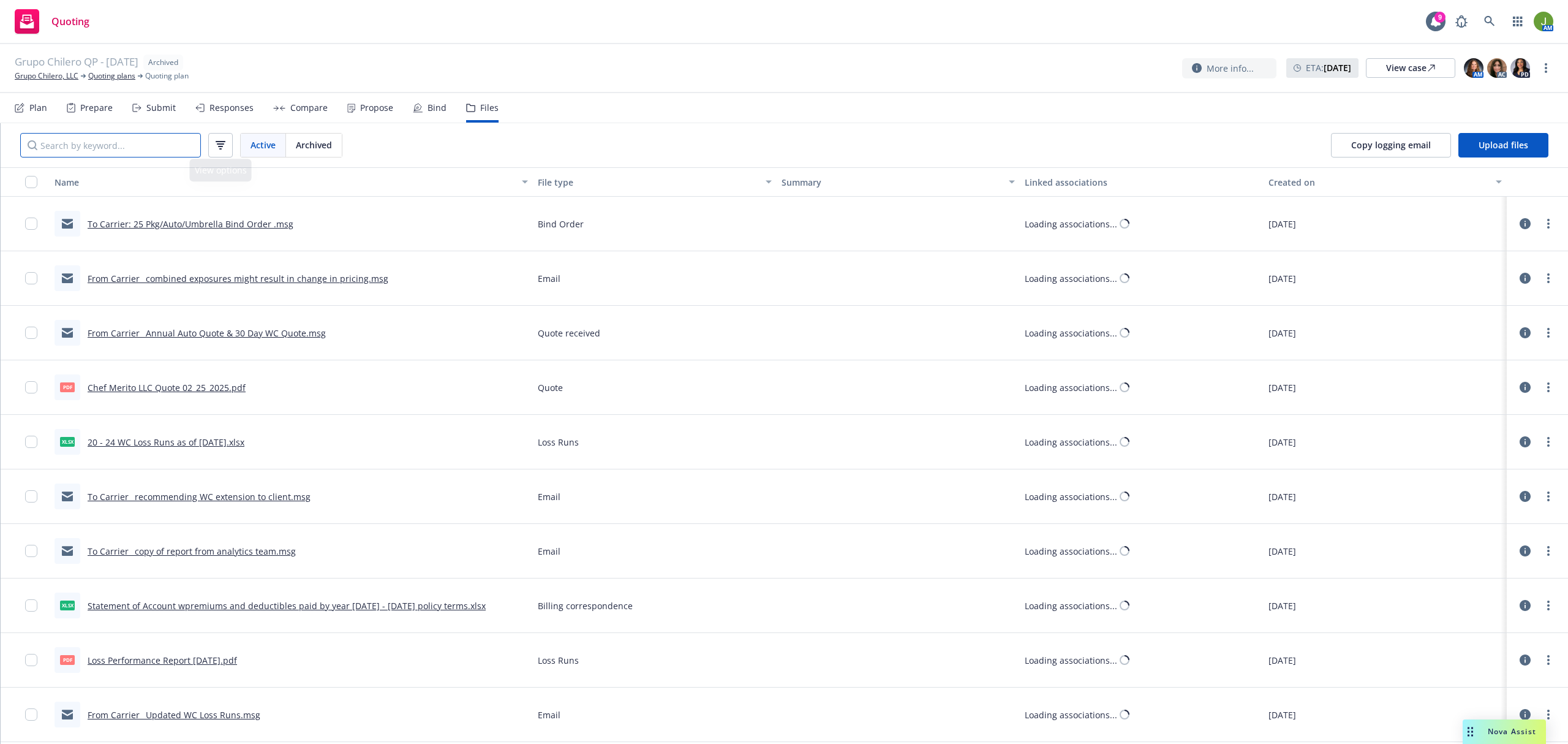
drag, startPoint x: 158, startPoint y: 139, endPoint x: 160, endPoint y: 133, distance: 6.3
click at [158, 138] on input "Search by keyword..." at bounding box center [110, 145] width 181 height 24
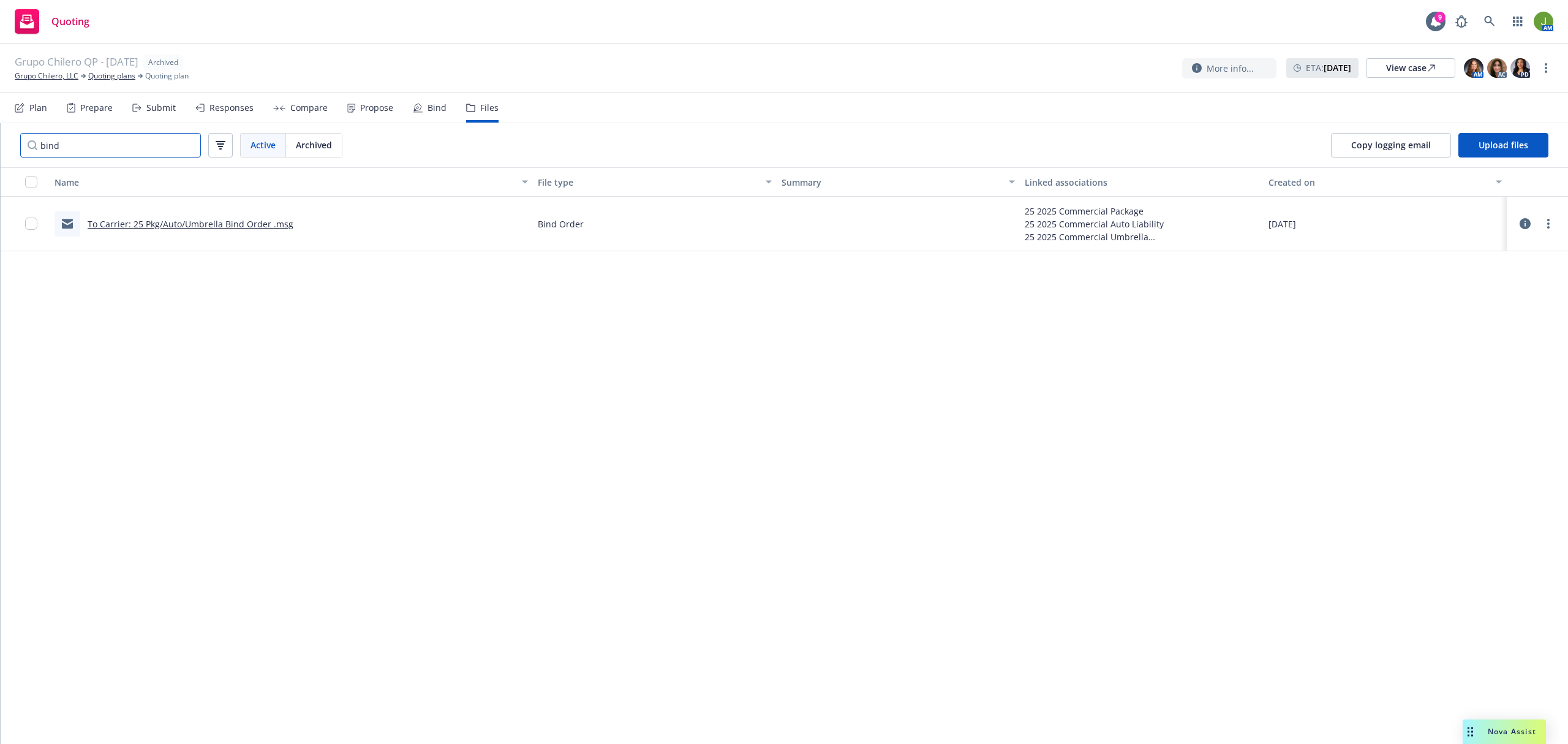
drag, startPoint x: 58, startPoint y: 147, endPoint x: 44, endPoint y: 146, distance: 14.0
click at [44, 147] on input "bind" at bounding box center [110, 145] width 181 height 24
drag, startPoint x: 108, startPoint y: 150, endPoint x: -10, endPoint y: 147, distance: 118.0
click at [0, 147] on html "Quoting 9 AM Grupo Chilero QP - [DATE] Archived Grupo Chilero, LLC Quoting plan…" at bounding box center [784, 372] width 1568 height 744
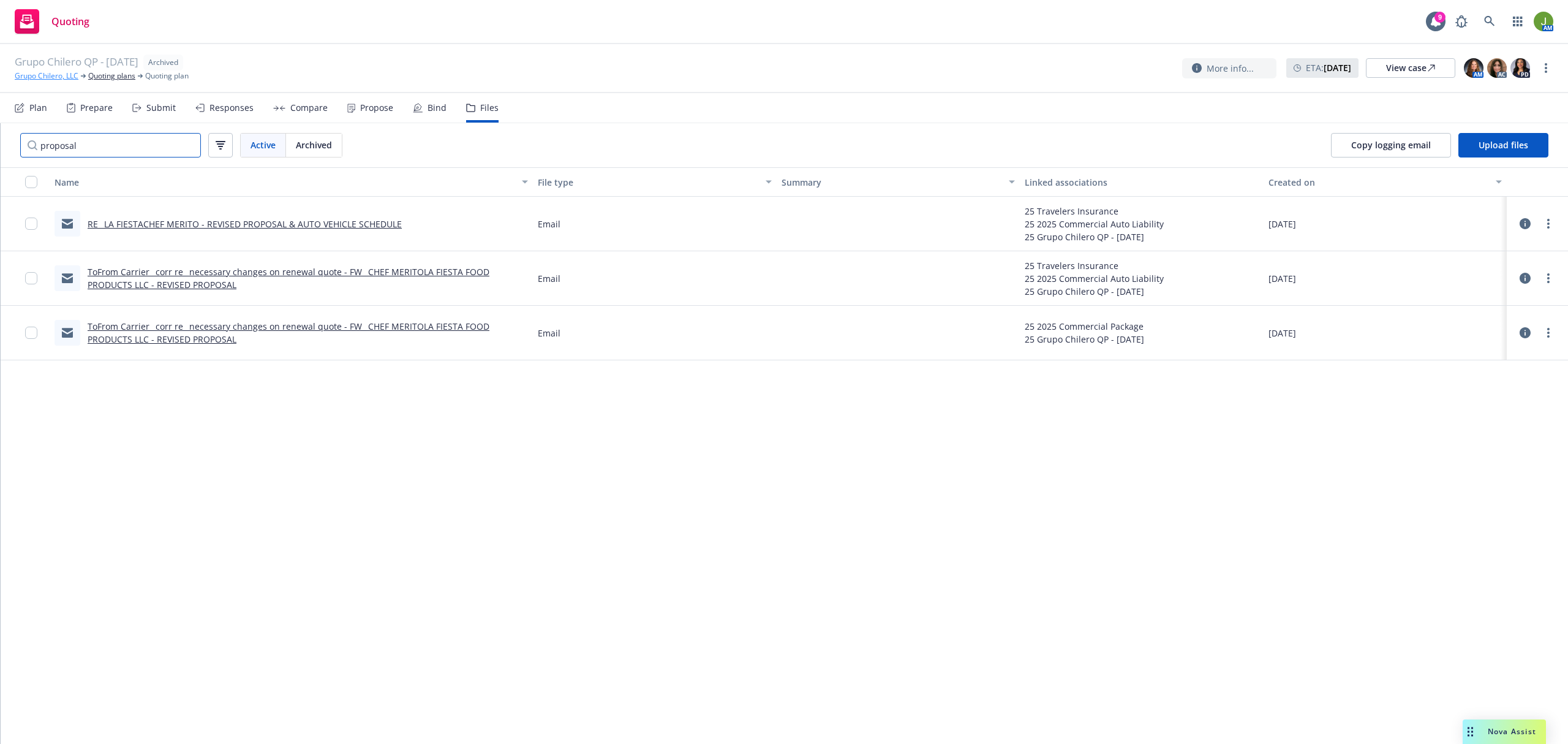
type input "proposal"
click at [44, 78] on link "Grupo Chilero, LLC" at bounding box center [46, 76] width 64 height 11
